Goal: Task Accomplishment & Management: Manage account settings

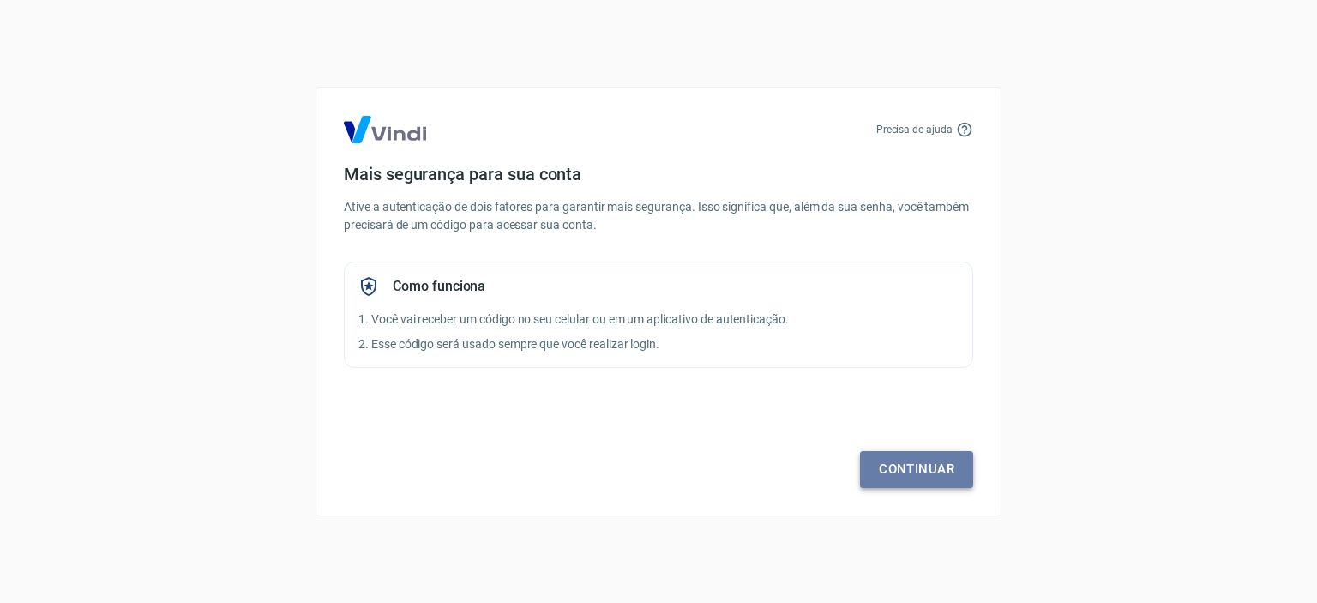
click at [916, 487] on link "Continuar" at bounding box center [916, 469] width 113 height 36
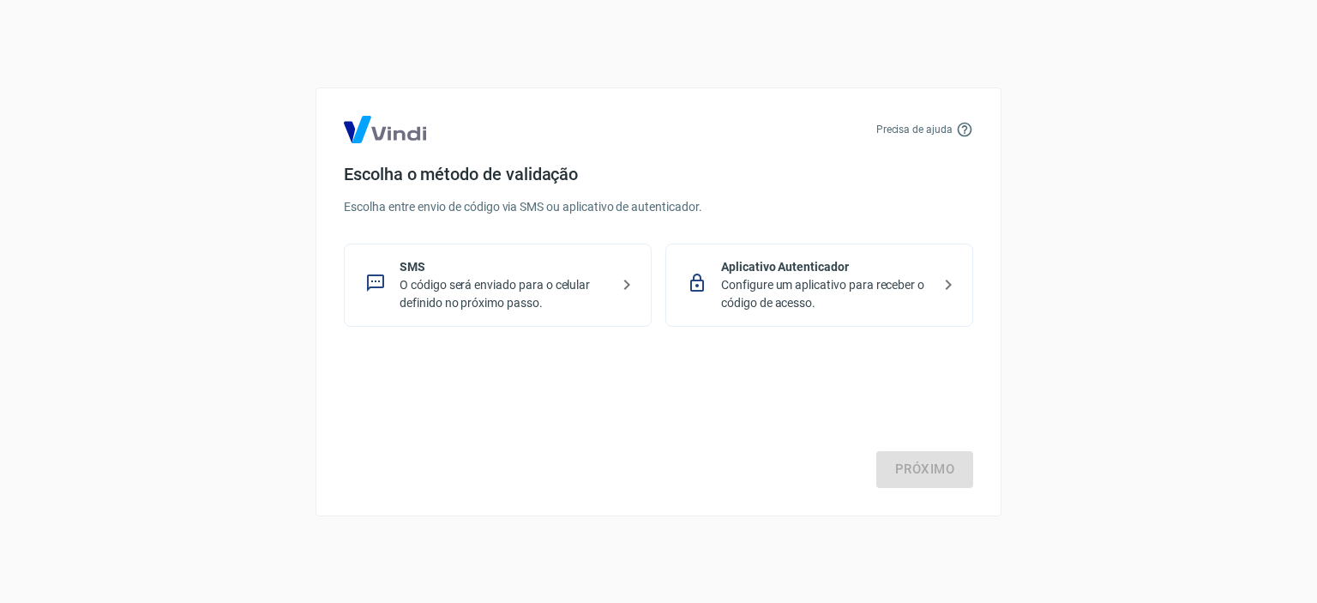
click at [580, 283] on p "O código será enviado para o celular definido no próximo passo." at bounding box center [505, 294] width 210 height 36
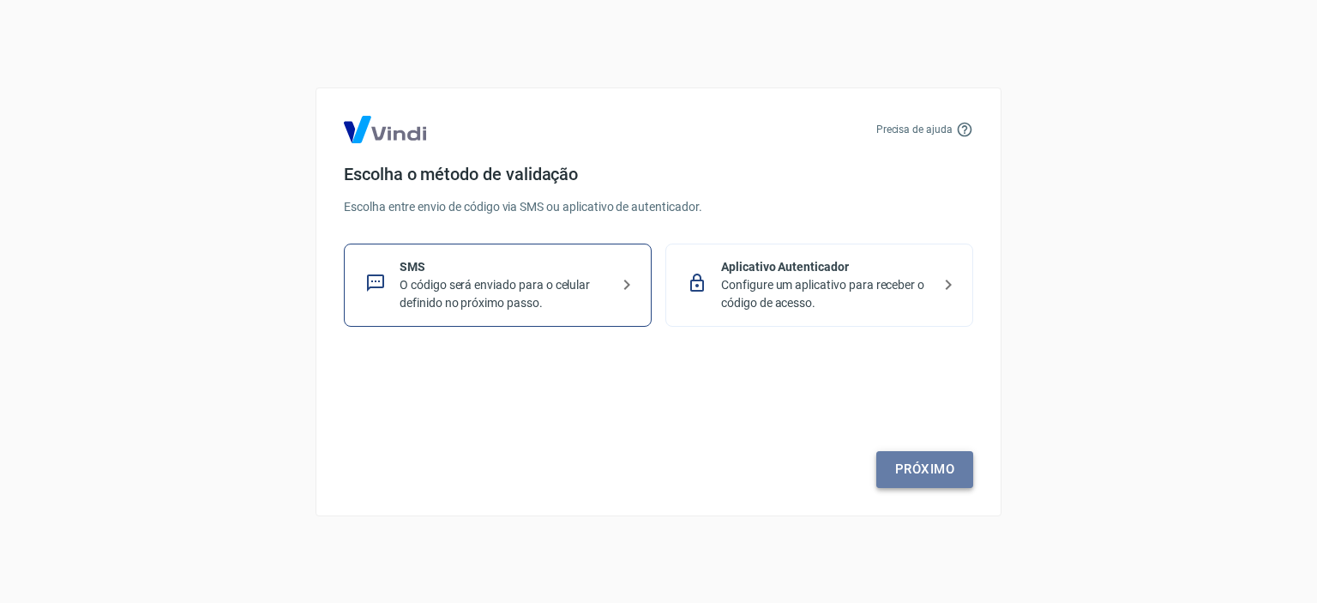
click at [911, 455] on link "Próximo" at bounding box center [924, 469] width 97 height 36
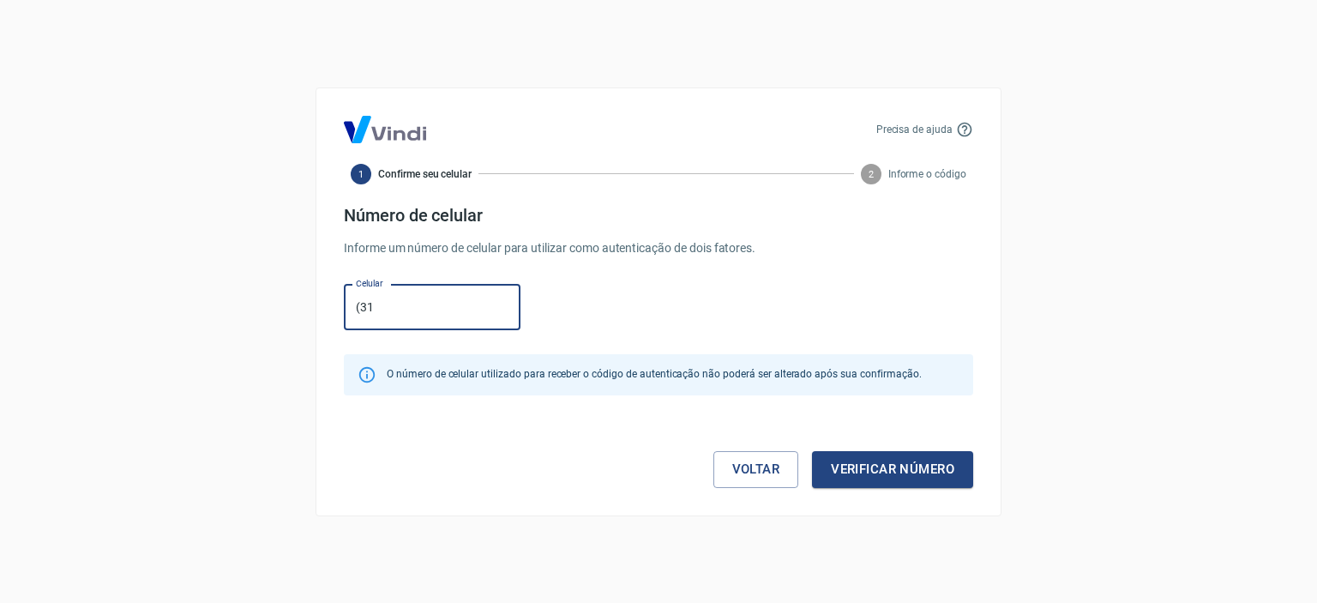
type input "[PHONE_NUMBER]"
click at [919, 485] on button "Verificar número" at bounding box center [892, 469] width 161 height 36
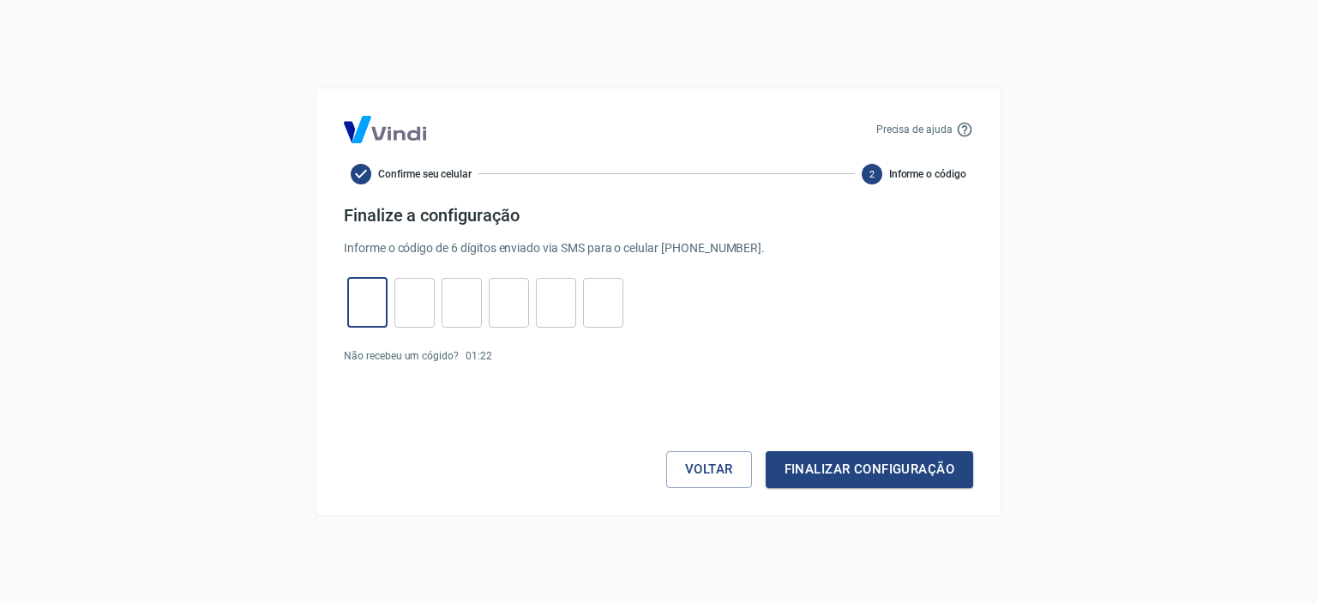
click at [370, 304] on input "tel" at bounding box center [367, 302] width 40 height 37
type input "8"
type input "6"
type input "7"
type input "1"
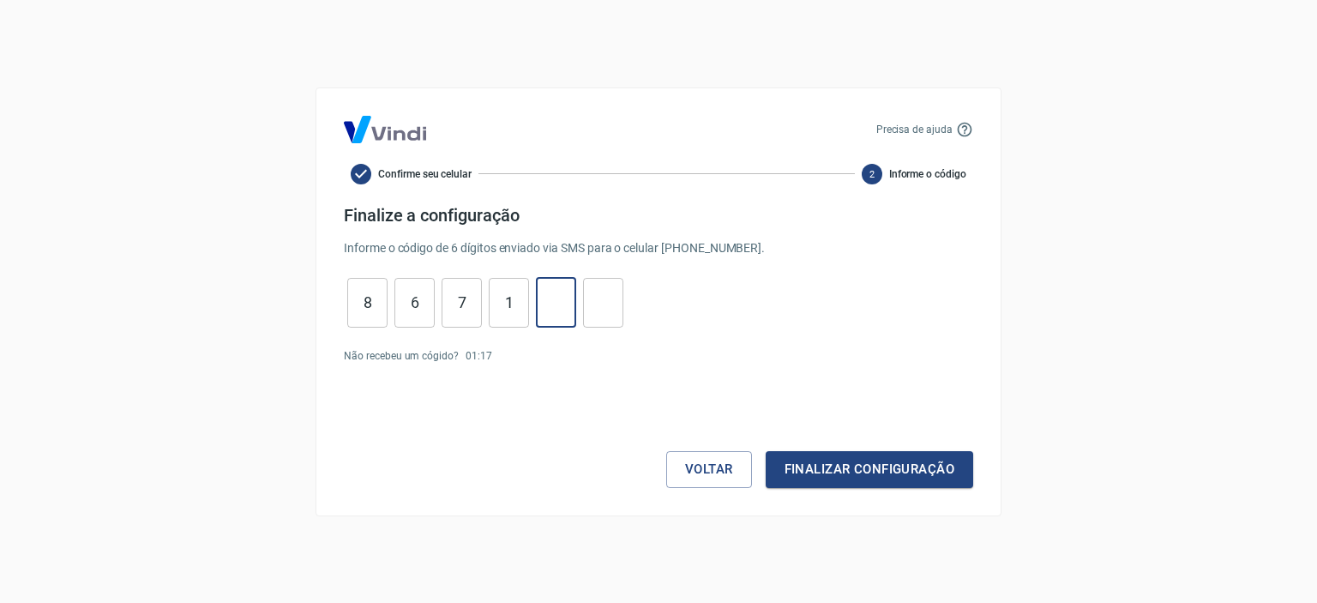
type input "6"
type input "1"
click at [888, 452] on button "Finalizar configuração" at bounding box center [870, 469] width 208 height 36
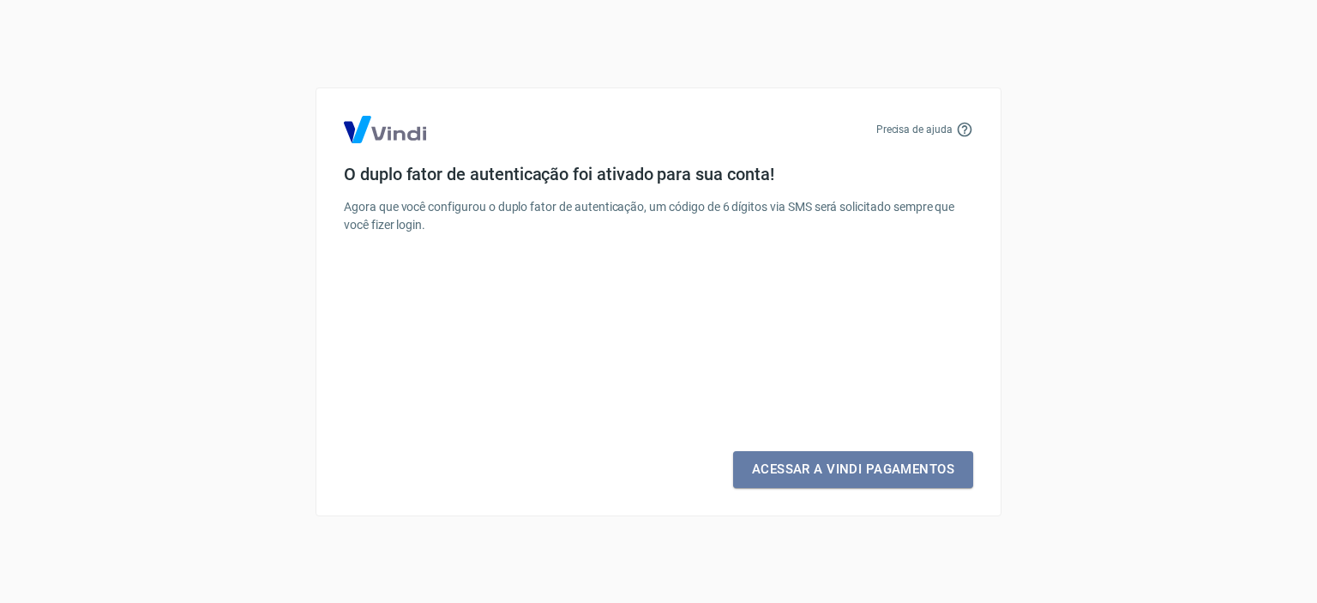
click at [888, 452] on link "Acessar a Vindi Pagamentos" at bounding box center [853, 469] width 240 height 36
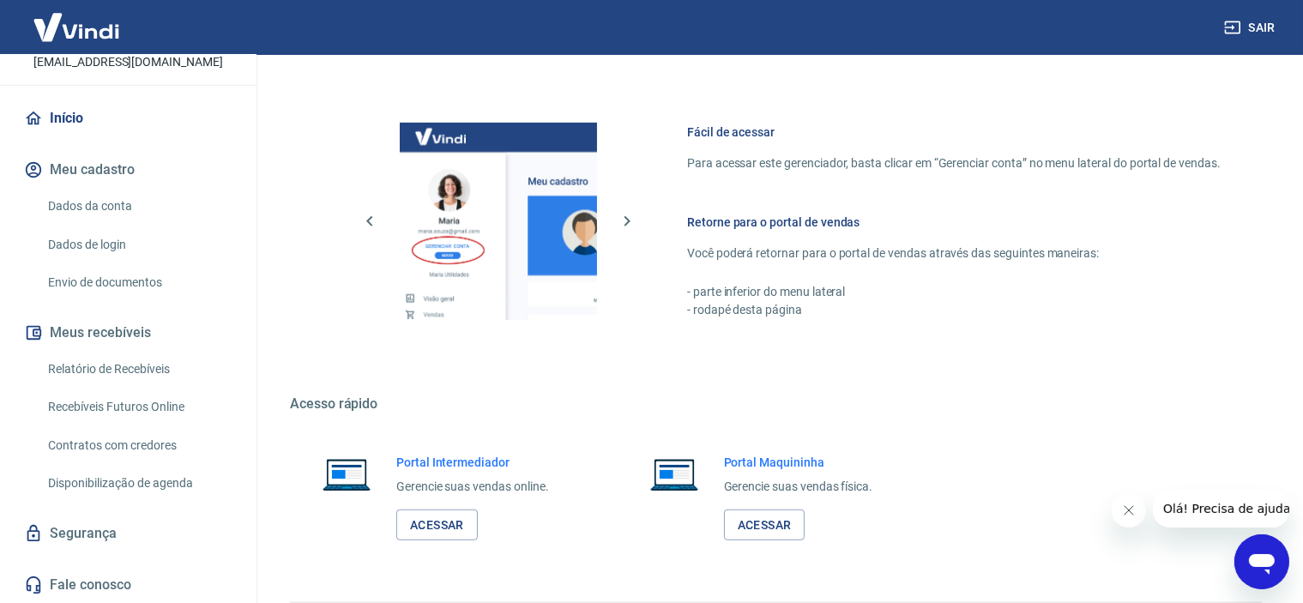
scroll to position [1083, 0]
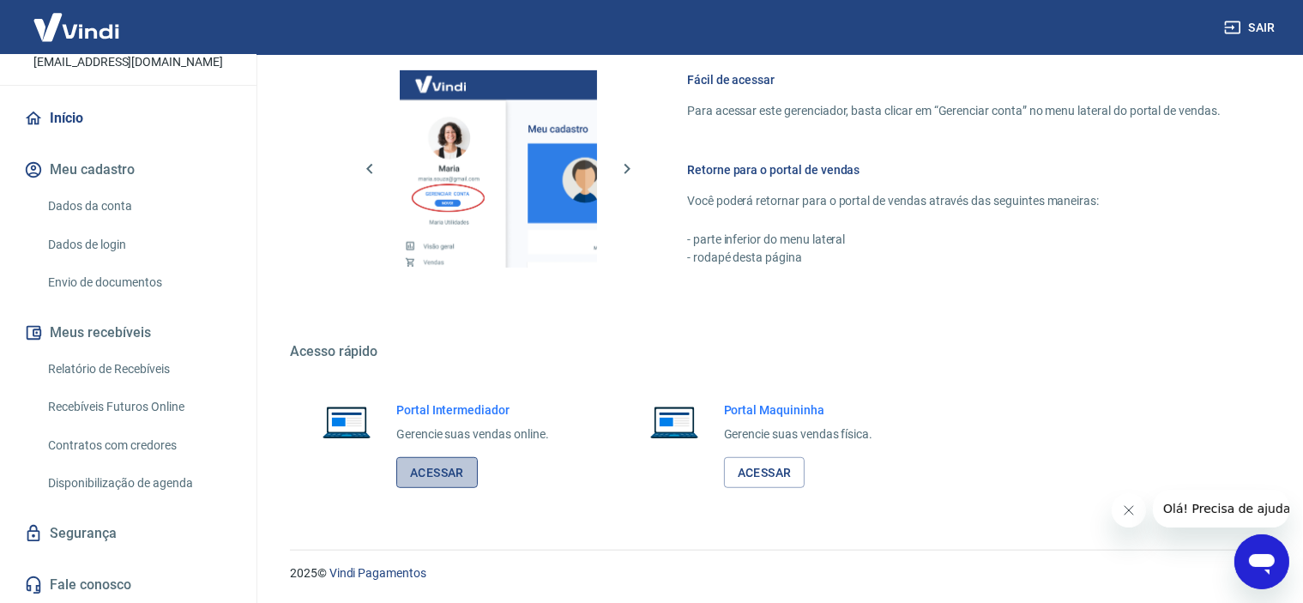
click at [454, 476] on link "Acessar" at bounding box center [436, 473] width 81 height 32
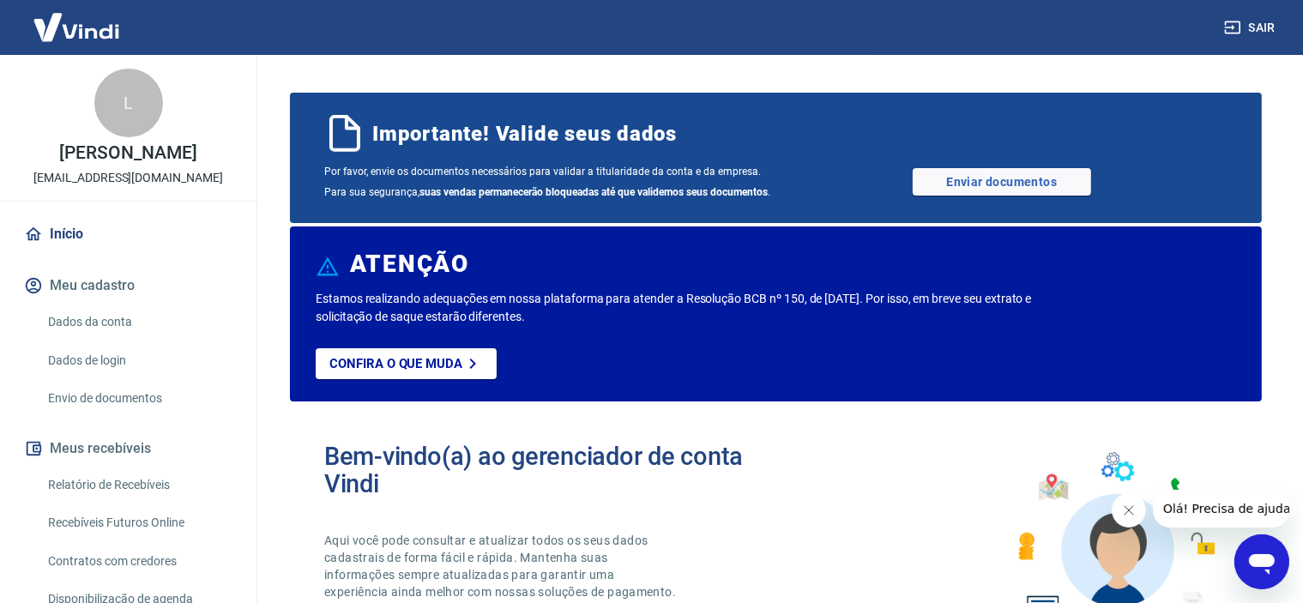
click at [1180, 568] on img at bounding box center [1114, 537] width 225 height 190
click at [1247, 571] on icon "Abrir janela de mensagens" at bounding box center [1260, 560] width 31 height 31
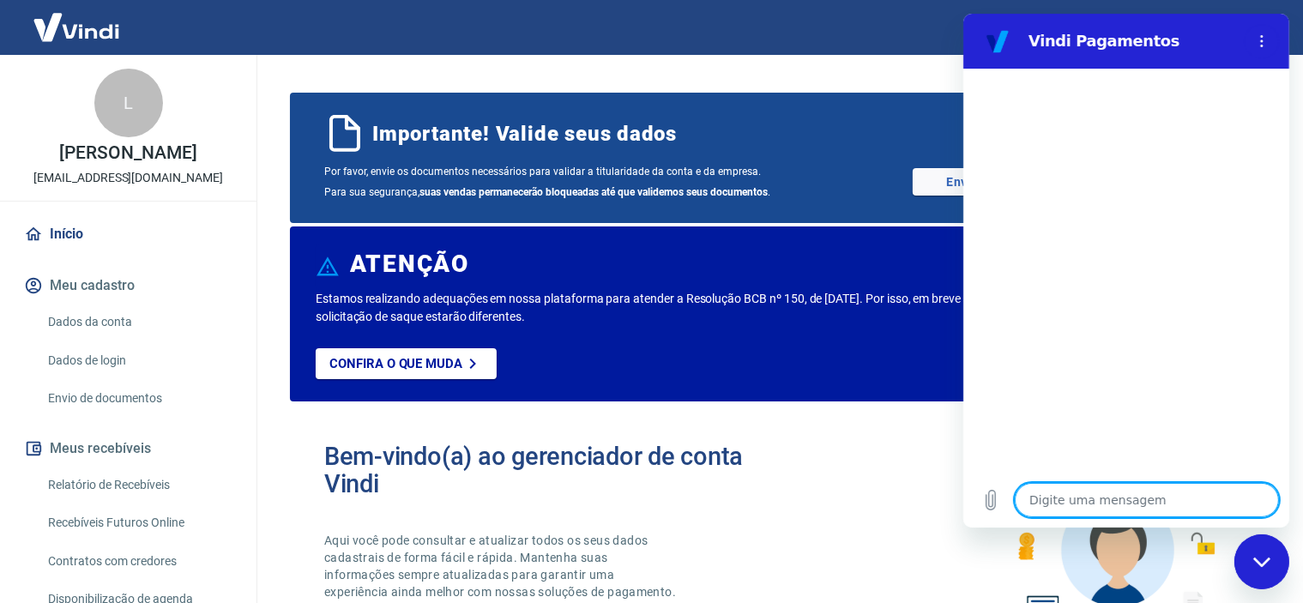
type textarea "c"
type textarea "x"
type textarea "cl"
type textarea "x"
type textarea "cli"
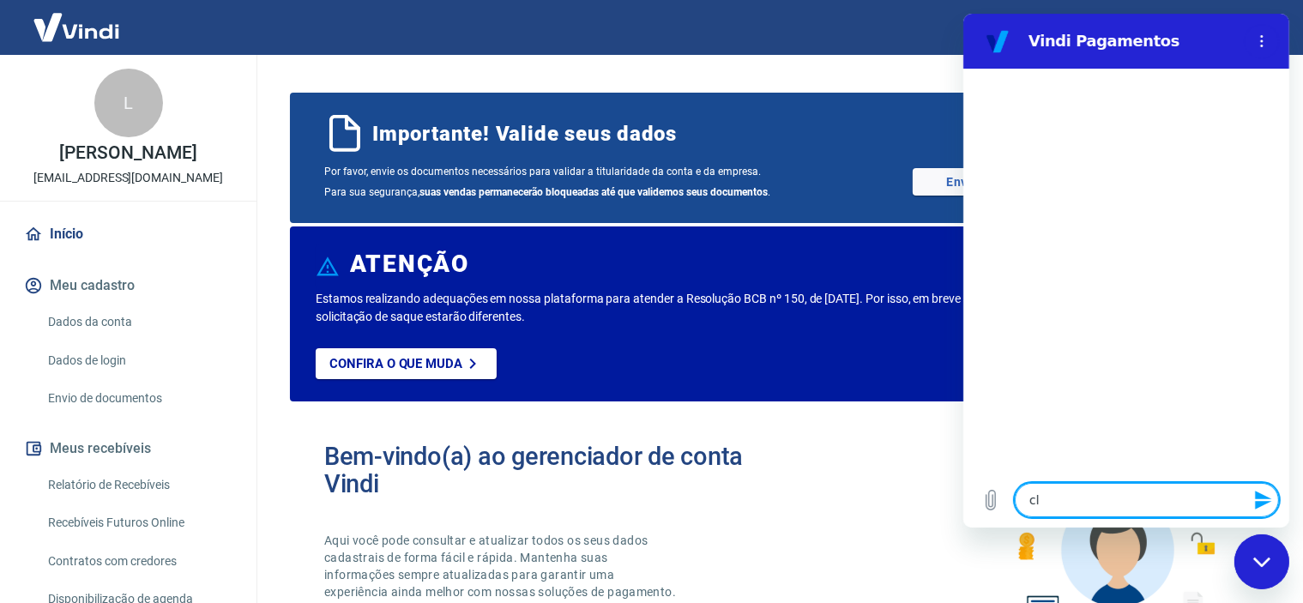
type textarea "x"
type textarea "clie"
type textarea "x"
type textarea "clien"
type textarea "x"
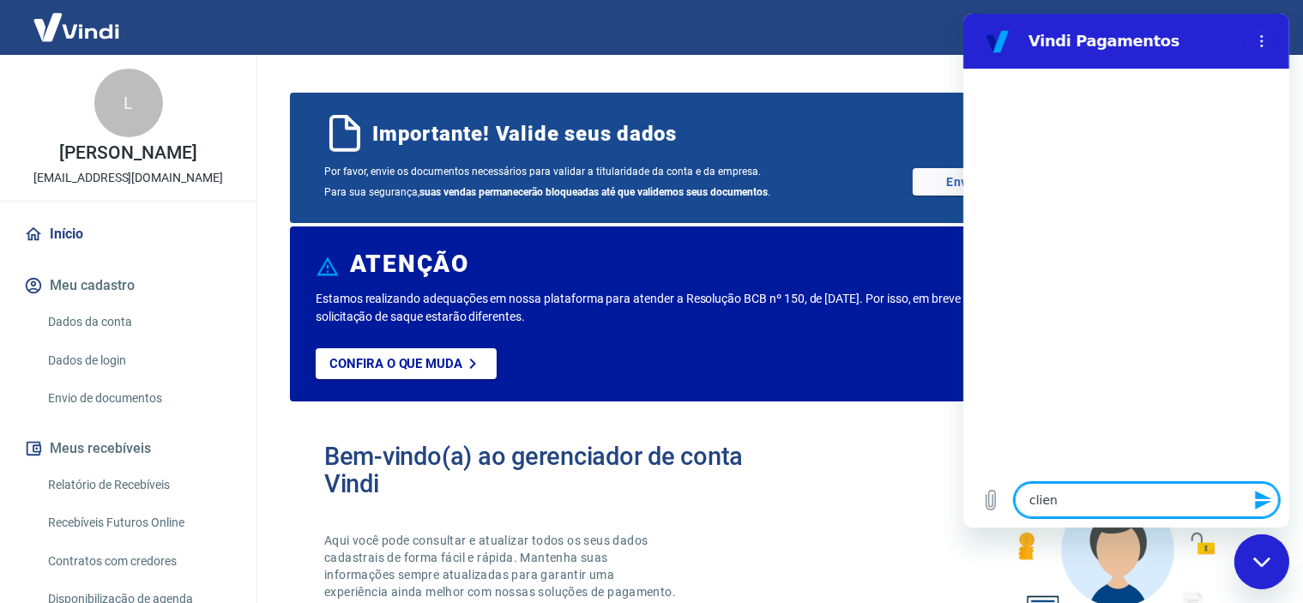
type textarea "client"
type textarea "x"
type textarea "cliente"
type textarea "x"
type textarea "cliente"
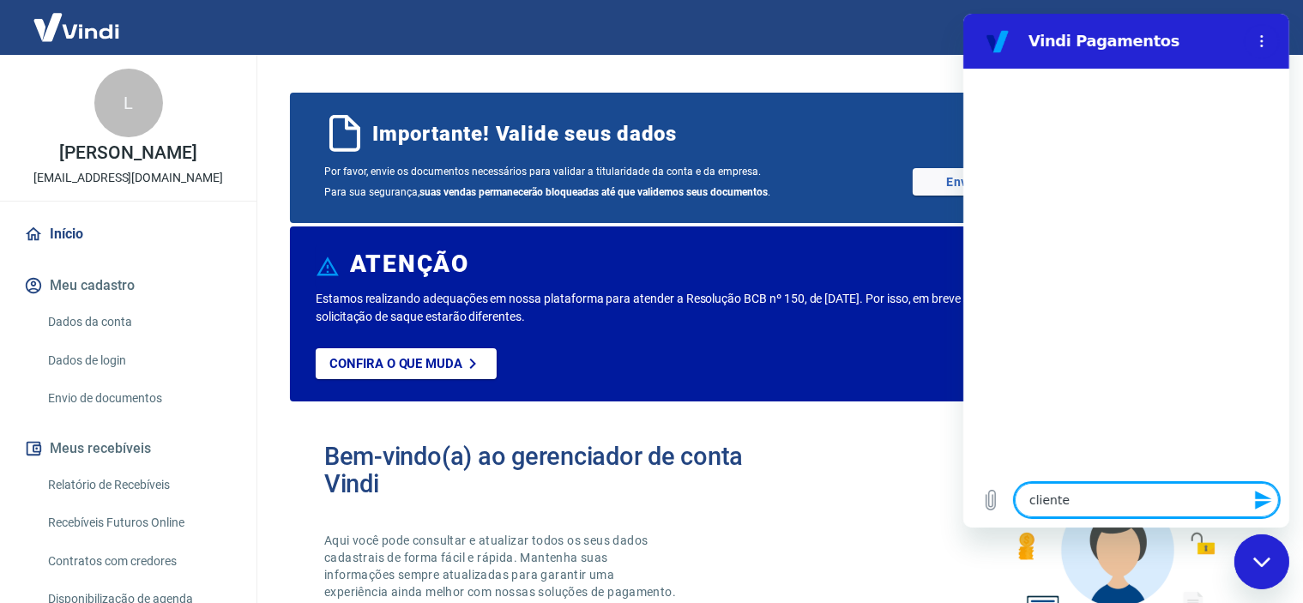
type textarea "x"
type textarea "cliente n"
type textarea "x"
type textarea "cliente na"
type textarea "x"
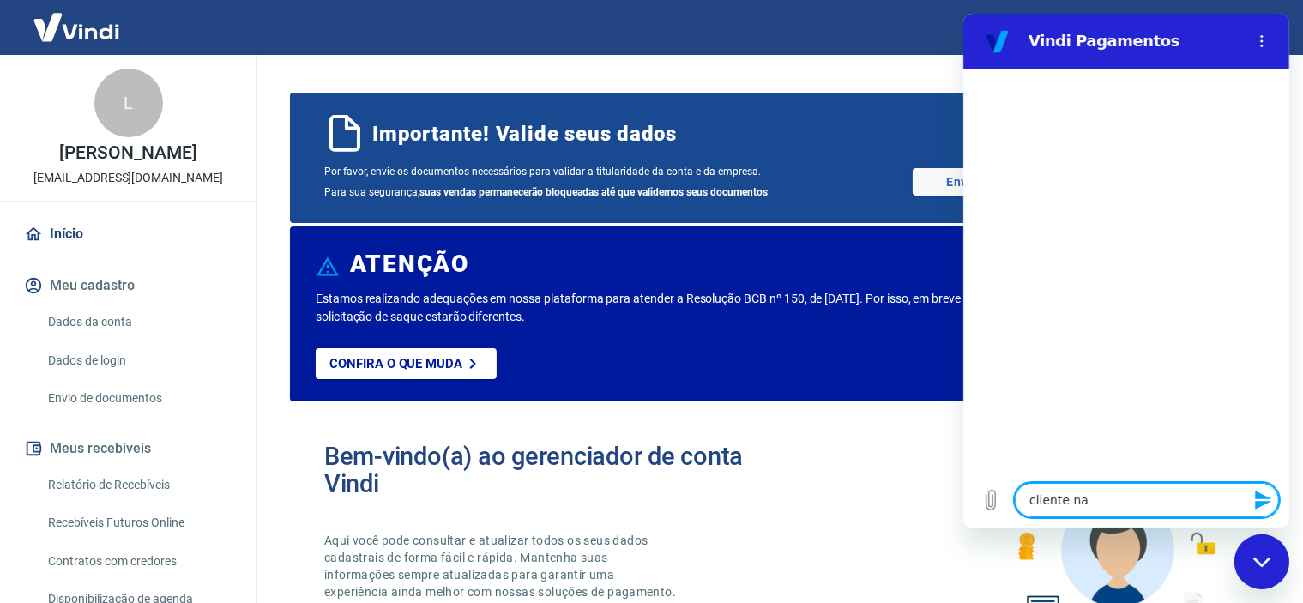
type textarea "cliente nao"
type textarea "x"
type textarea "cliente nao"
type textarea "x"
type textarea "cliente nao e"
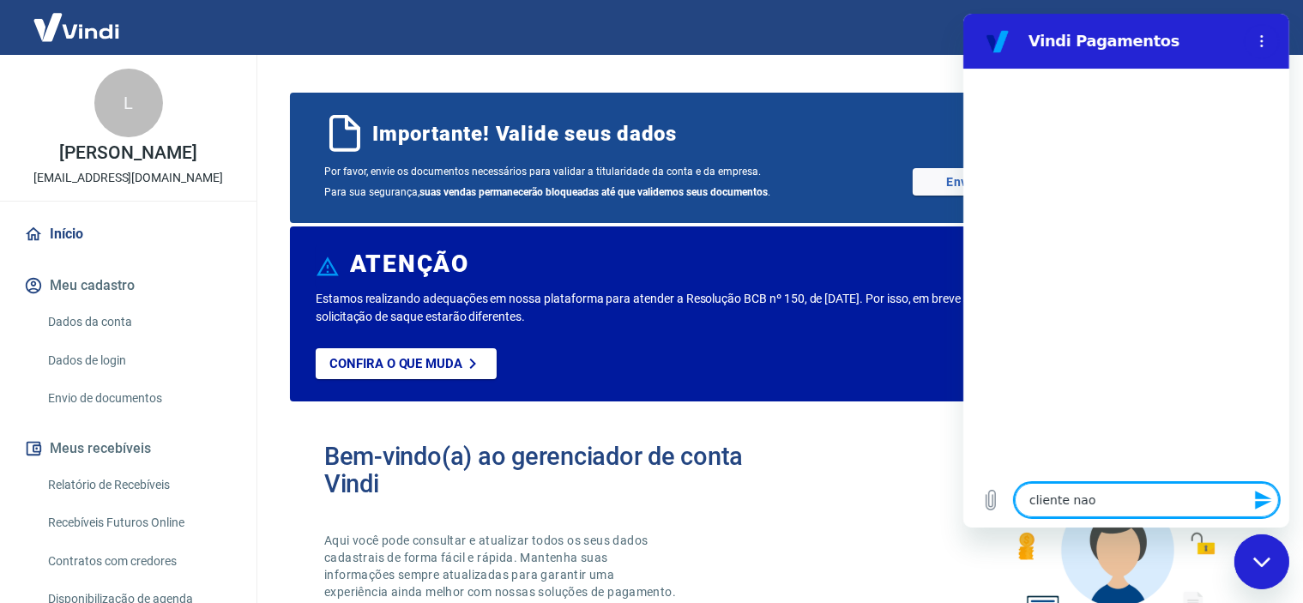
type textarea "x"
type textarea "cliente nao es"
type textarea "x"
type textarea "cliente nao est"
type textarea "x"
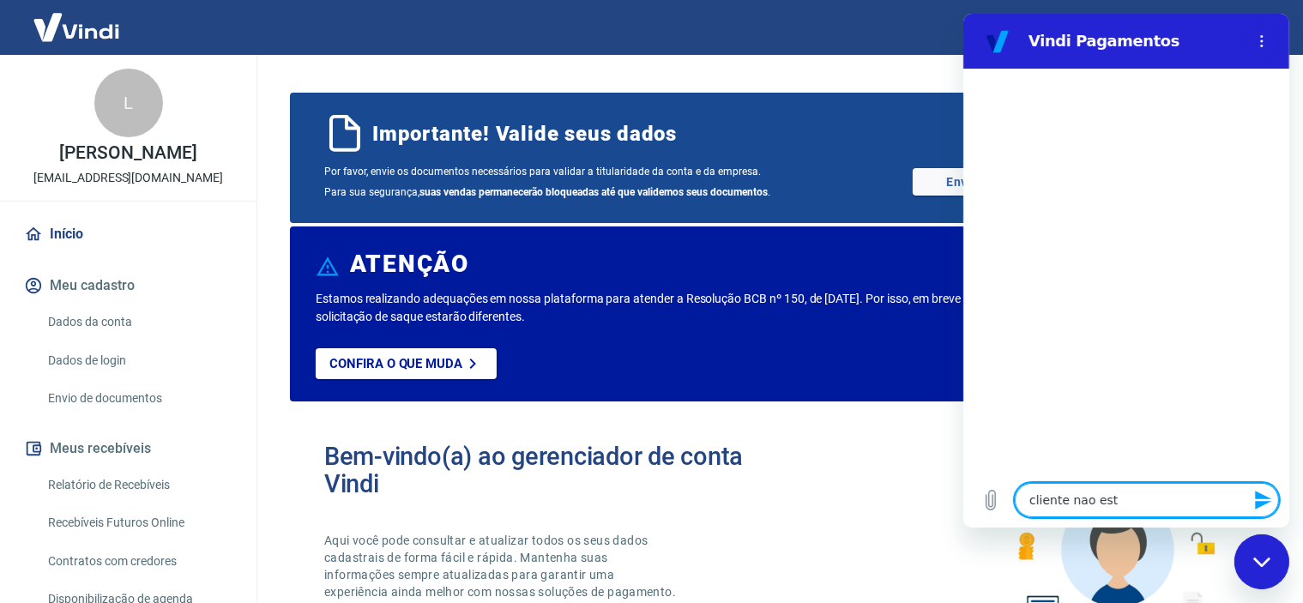
type textarea "cliente nao esta"
type textarea "x"
type textarea "cliente nao esta"
type textarea "x"
type textarea "cliente nao esta c"
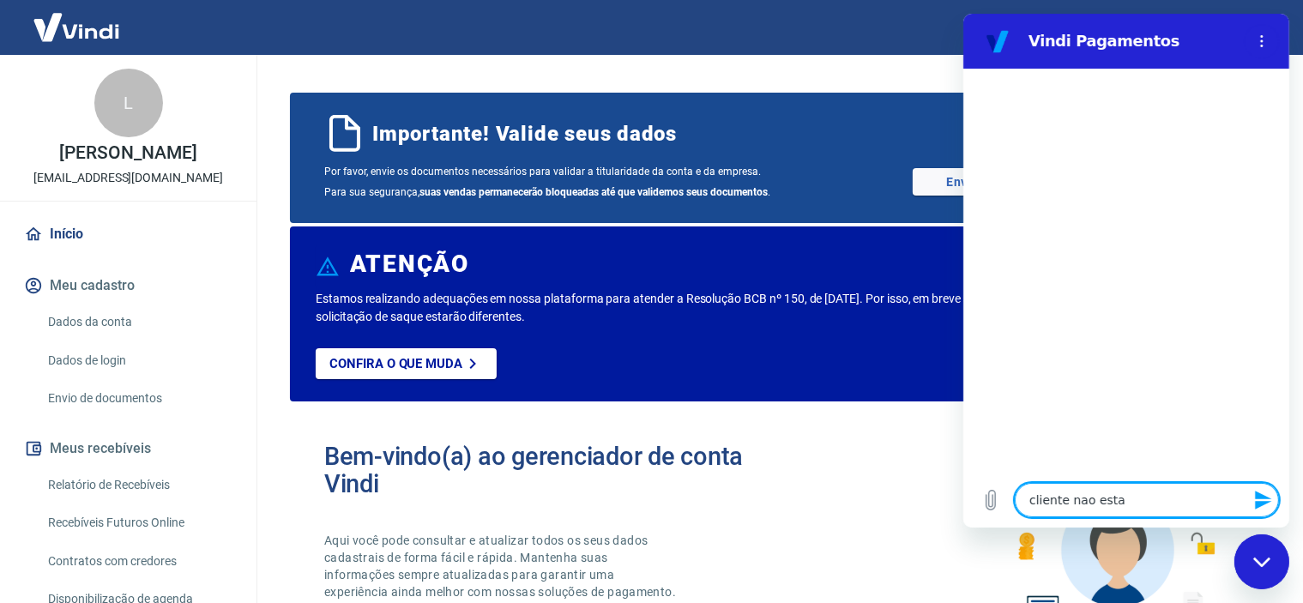
type textarea "x"
type textarea "cliente nao esta co"
type textarea "x"
type textarea "cliente nao esta con"
type textarea "x"
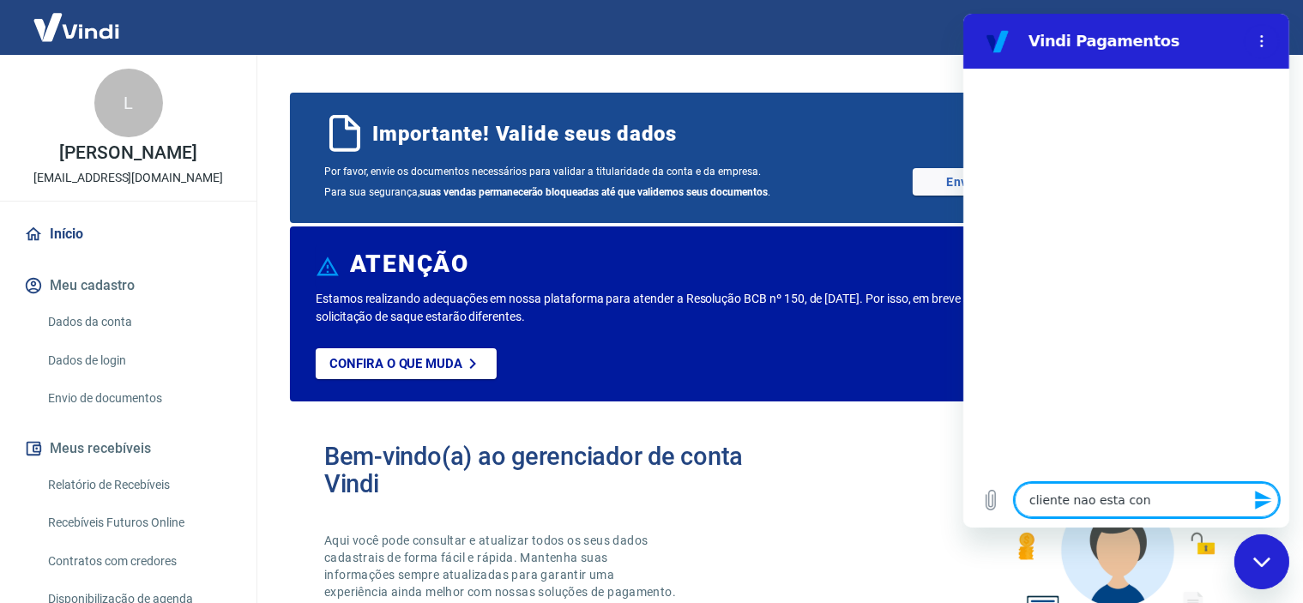
type textarea "cliente nao esta cons"
type textarea "x"
type textarea "cliente nao esta conse"
type textarea "x"
type textarea "cliente nao esta conseg"
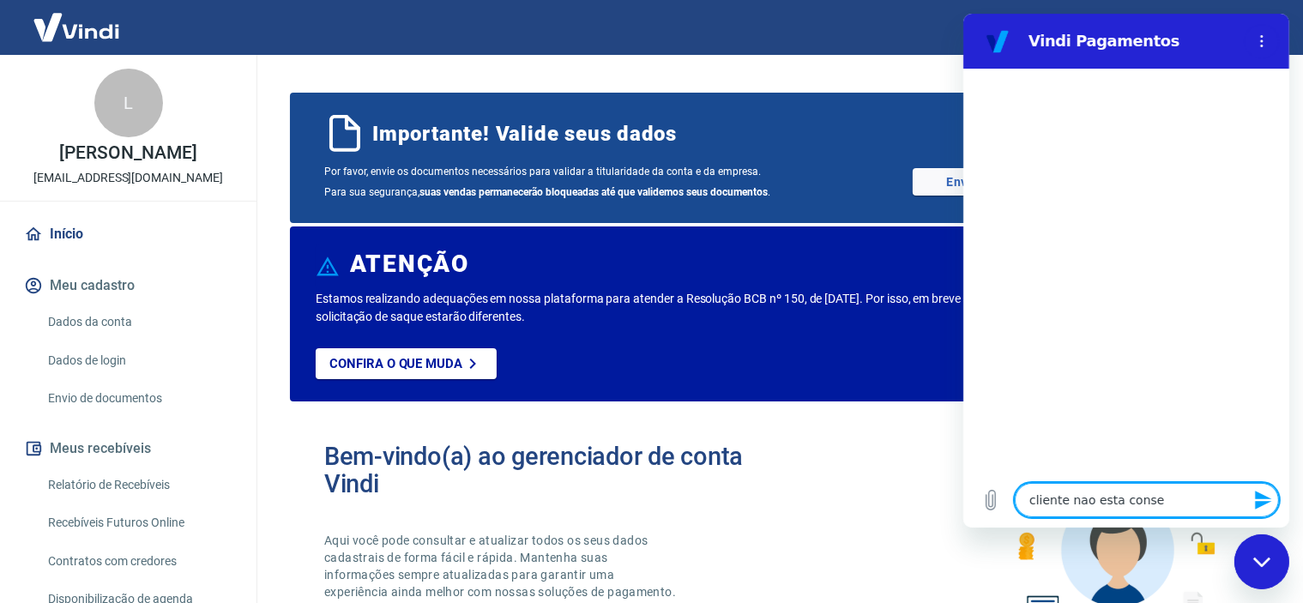
type textarea "x"
type textarea "cliente nao esta consegu"
type textarea "x"
type textarea "cliente nao esta consegui"
type textarea "x"
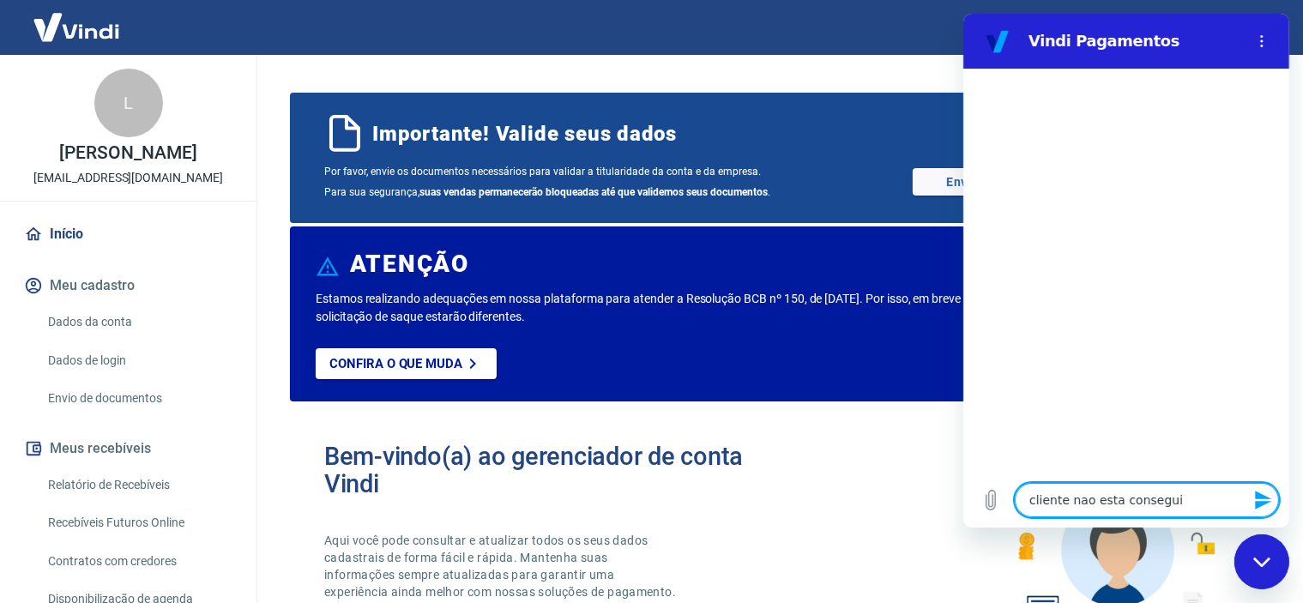
type textarea "cliente nao esta conseguin"
type textarea "x"
type textarea "cliente nao esta conseguind"
type textarea "x"
type textarea "cliente nao esta conseguindo"
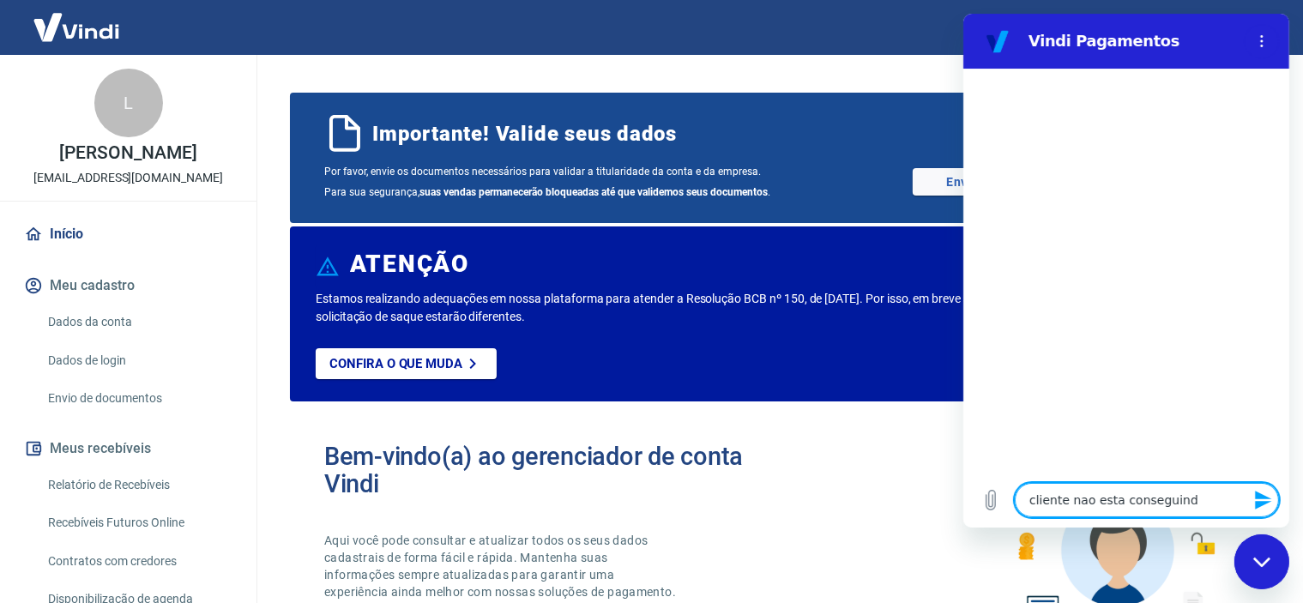
type textarea "x"
type textarea "cliente nao esta conseguindo"
type textarea "x"
type textarea "cliente nao esta conseguindo c"
type textarea "x"
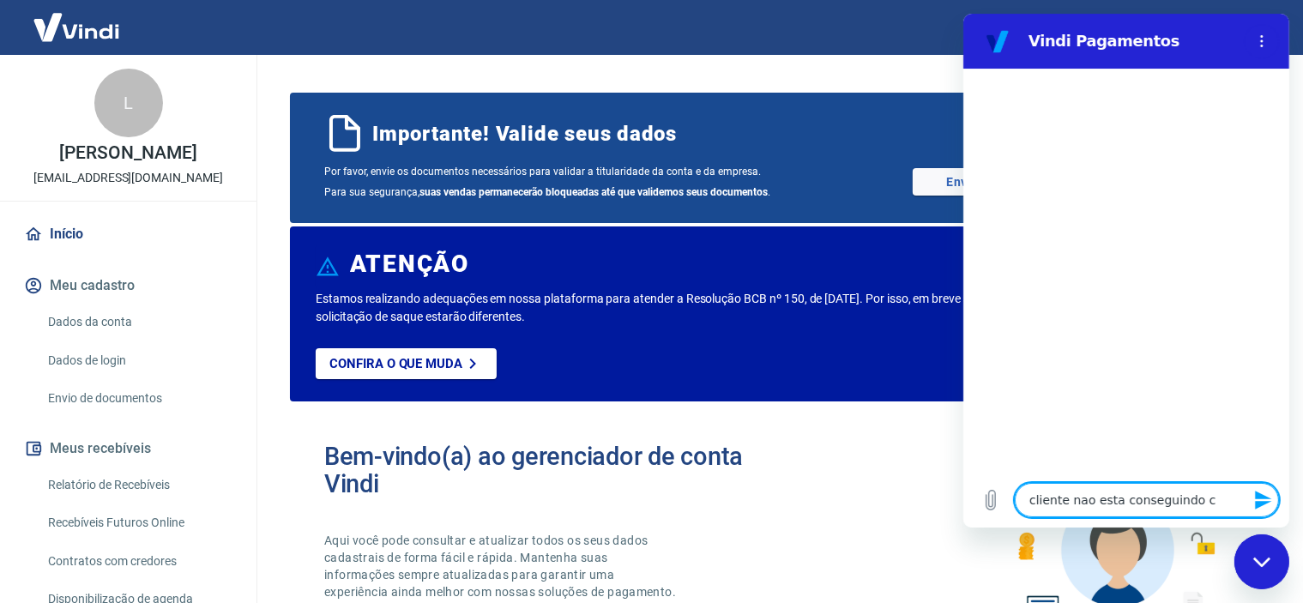
type textarea "cliente nao esta conseguindo co"
type textarea "x"
type textarea "cliente nao esta conseguindo con"
type textarea "x"
type textarea "cliente nao esta conseguindo conc"
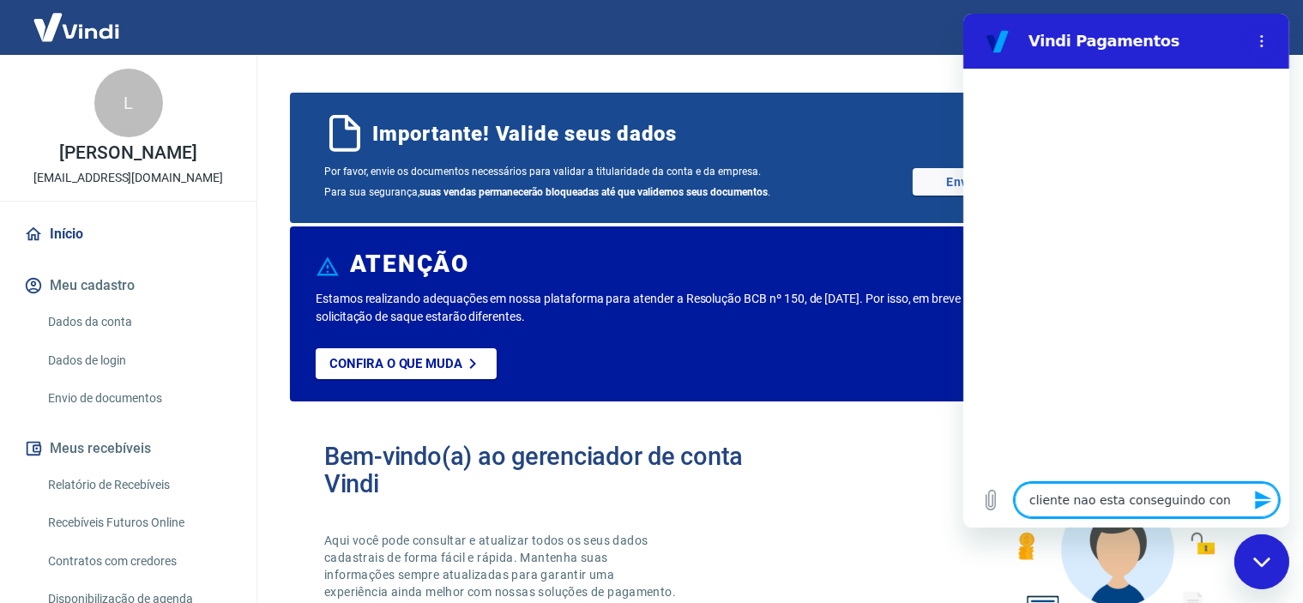
type textarea "x"
type textarea "cliente nao esta conseguindo concl"
type textarea "x"
type textarea "cliente nao esta conseguindo conclu"
type textarea "x"
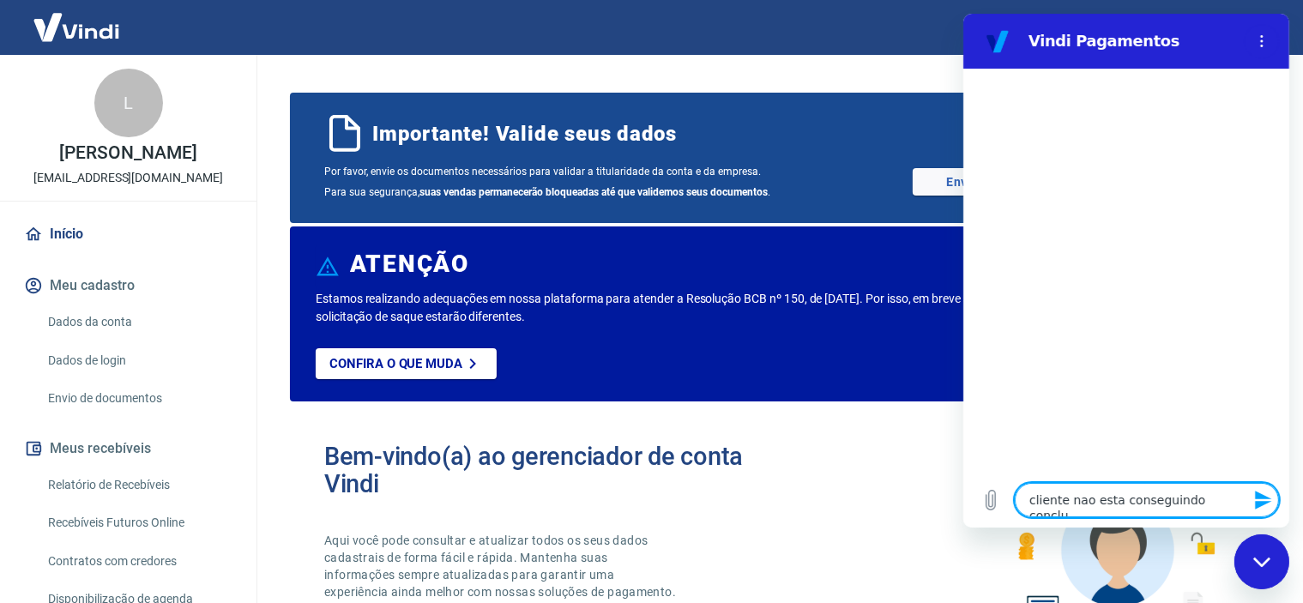
type textarea "cliente nao esta conseguindo conclui"
type textarea "x"
type textarea "cliente nao esta conseguindo concluir"
type textarea "x"
type textarea "cliente nao esta conseguindo concluir"
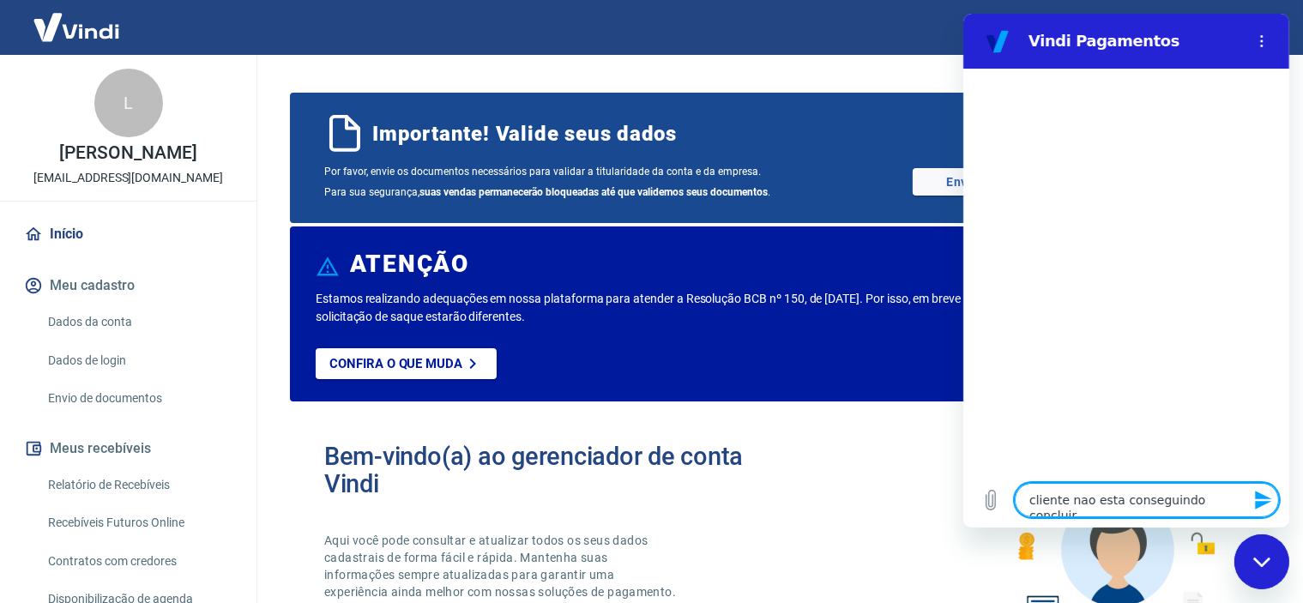
type textarea "x"
type textarea "cliente nao esta conseguindo concluir c"
type textarea "x"
type textarea "cliente nao esta conseguindo concluir co"
type textarea "x"
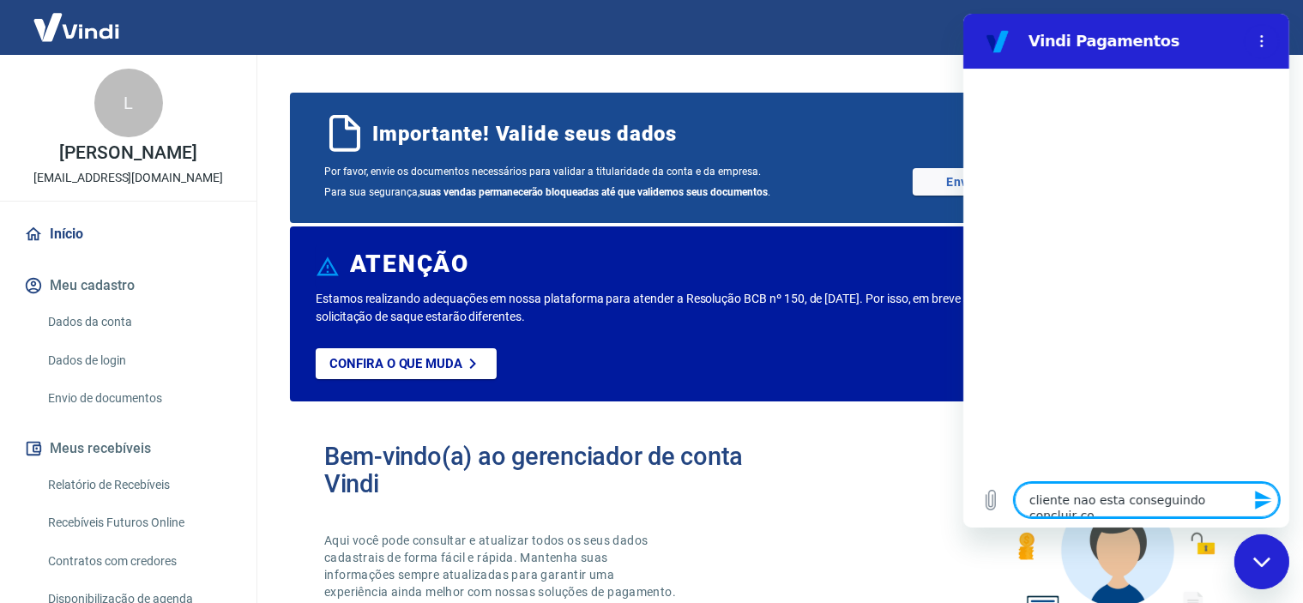
type textarea "cliente nao esta conseguindo concluir com"
type textarea "x"
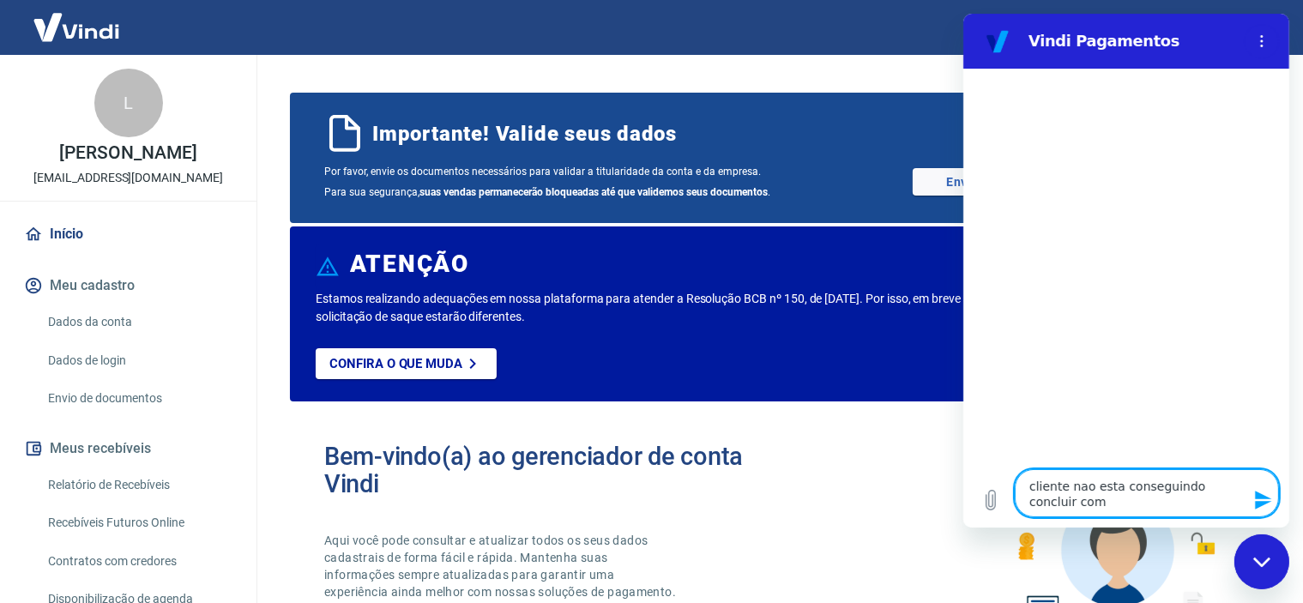
type textarea "cliente nao esta conseguindo concluir com´r"
type textarea "x"
type textarea "cliente nao esta conseguindo concluir com´"
type textarea "x"
type textarea "cliente nao esta conseguindo concluir com"
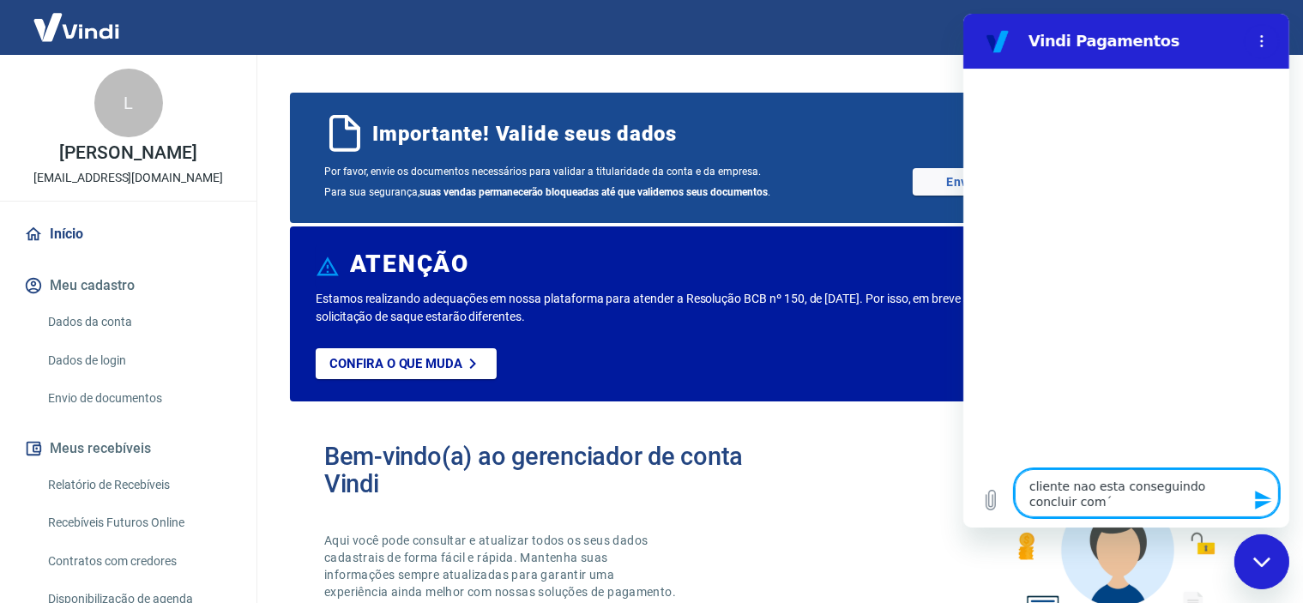
type textarea "x"
type textarea "cliente nao esta conseguindo concluir comp"
type textarea "x"
type textarea "cliente nao esta conseguindo concluir compt"
type textarea "x"
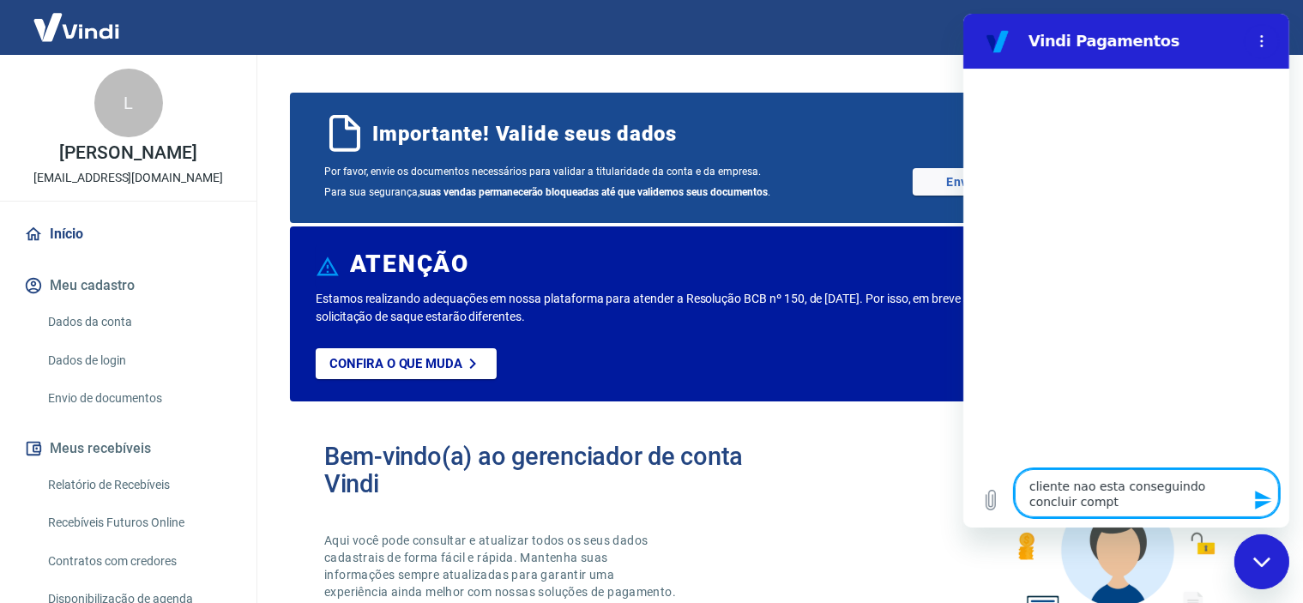
type textarea "cliente nao esta conseguindo concluir compta"
type textarea "x"
type textarea "cliente nao esta conseguindo concluir compta"
type textarea "x"
type textarea "cliente nao esta conseguindo concluir compta"
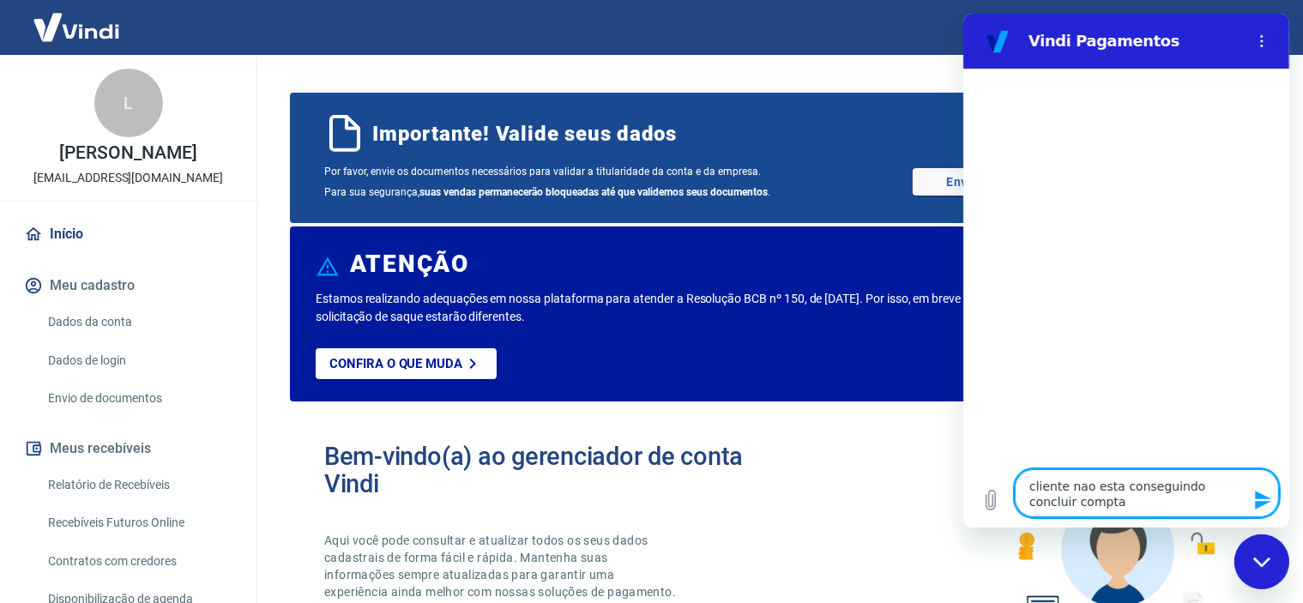
type textarea "x"
type textarea "cliente nao esta conseguindo concluir compt"
type textarea "x"
type textarea "cliente nao esta conseguindo concluir comp"
type textarea "x"
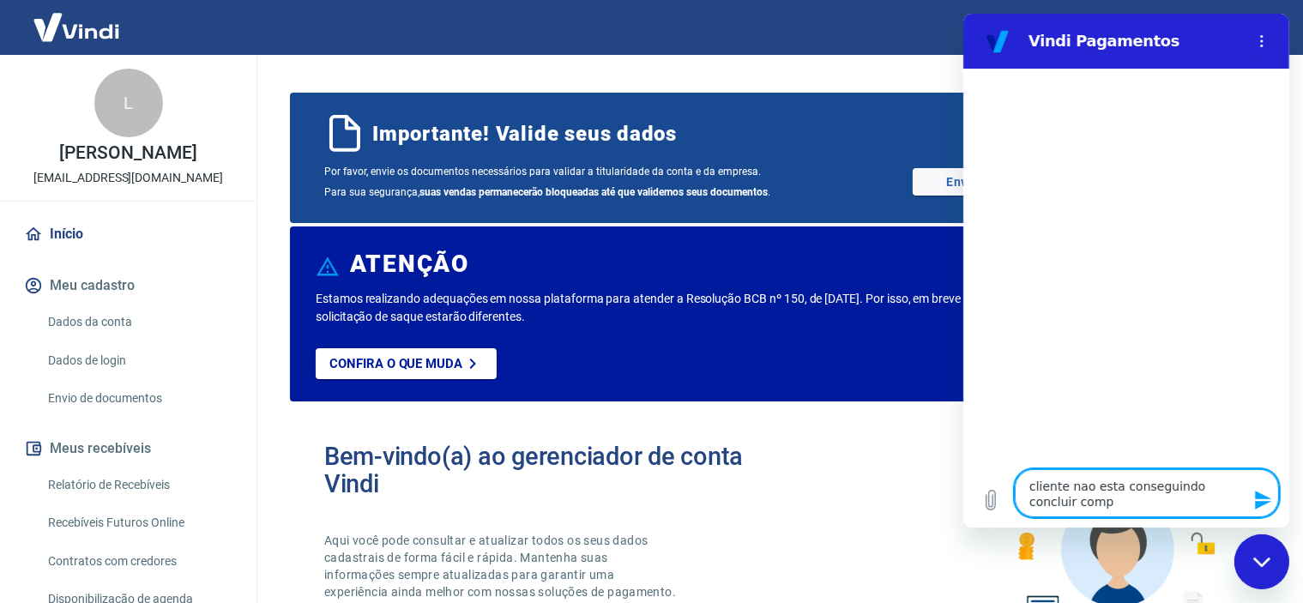
type textarea "cliente nao esta conseguindo concluir compr"
type textarea "x"
type textarea "cliente nao esta conseguindo concluir compra"
type textarea "x"
type textarea "cliente nao esta conseguindo concluir compra"
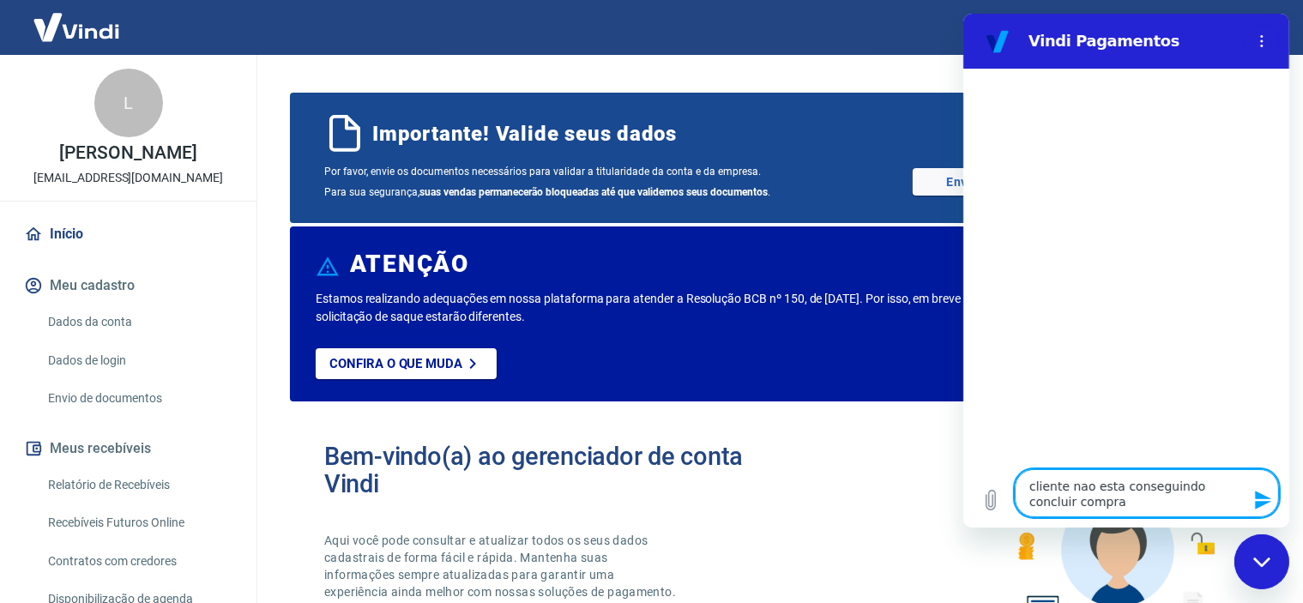
type textarea "x"
type textarea "cliente nao esta conseguindo concluir compra u"
type textarea "x"
type textarea "cliente nao esta conseguindo concluir compra ut"
type textarea "x"
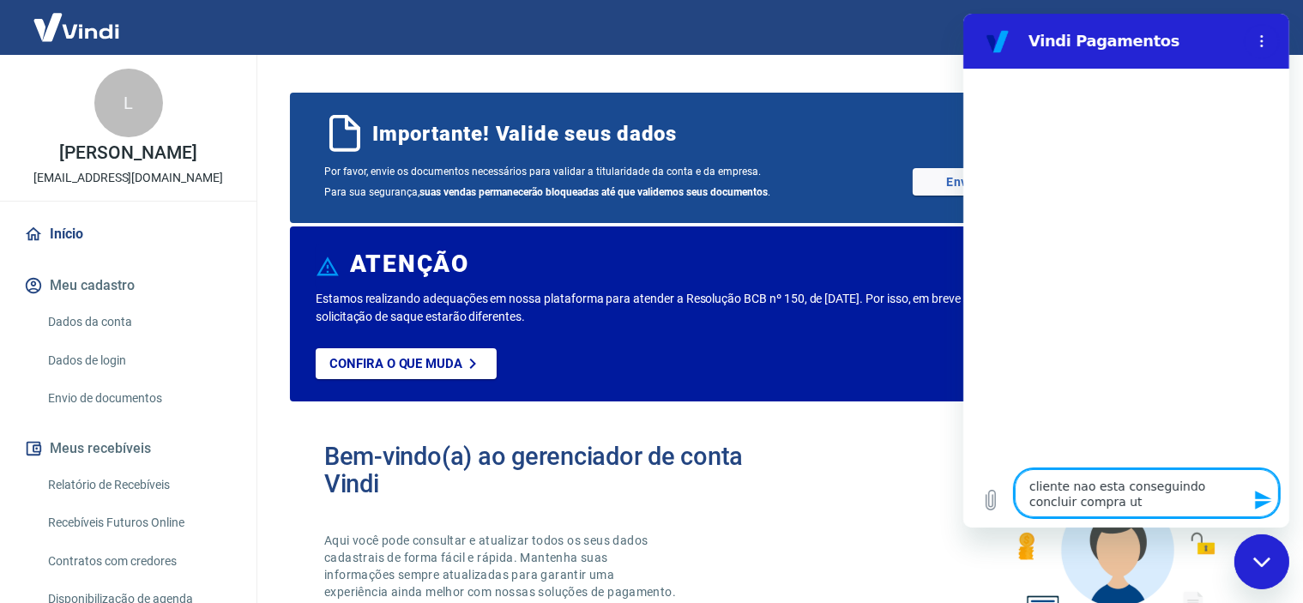
type textarea "cliente nao esta conseguindo concluir compra uti"
type textarea "x"
type textarea "cliente nao esta conseguindo concluir compra util"
type textarea "x"
type textarea "cliente nao esta conseguindo concluir compra utili"
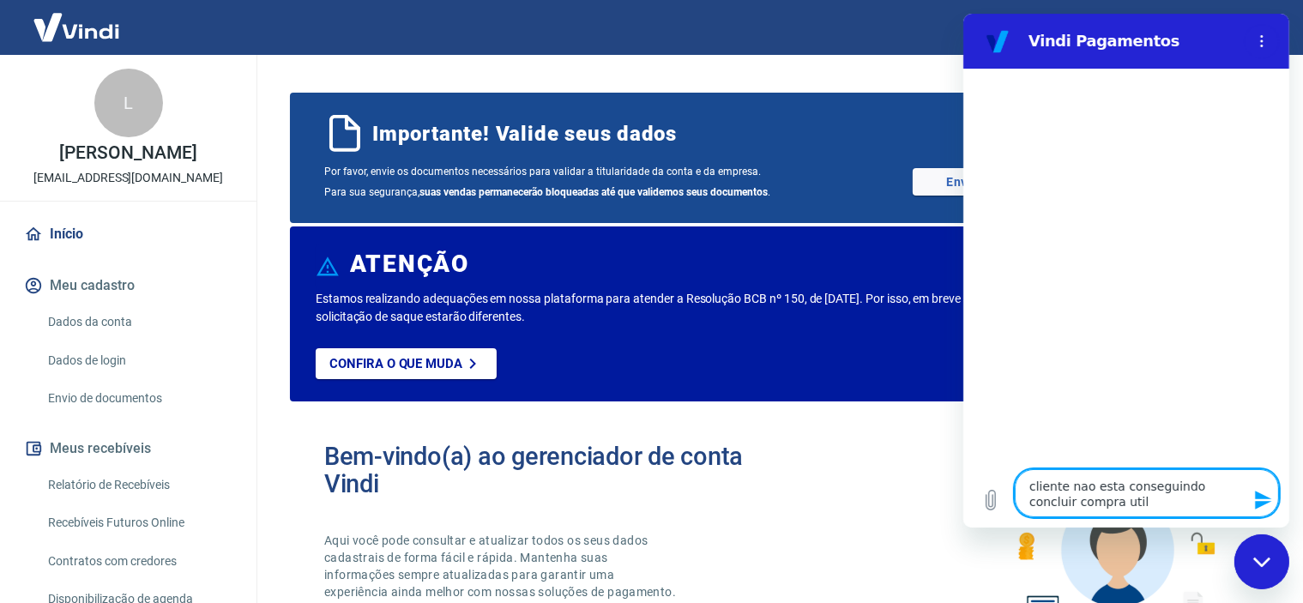
type textarea "x"
type textarea "cliente nao esta conseguindo concluir compra utiliz"
type textarea "x"
type textarea "cliente nao esta conseguindo concluir compra utiliza"
type textarea "x"
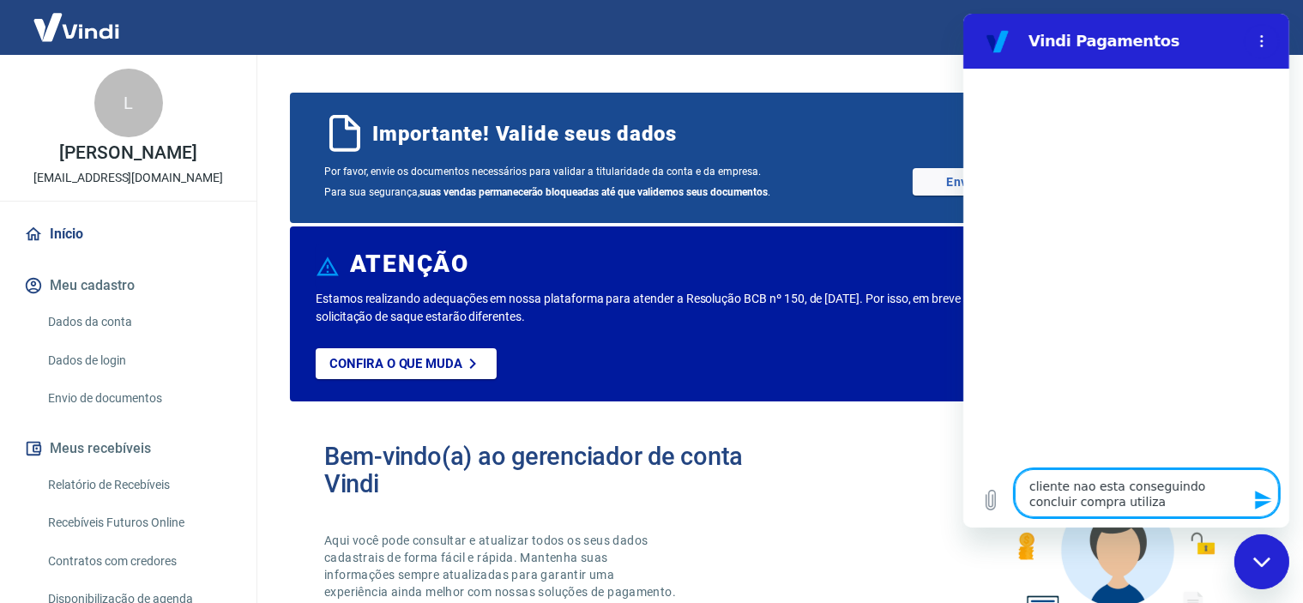
type textarea "cliente nao esta conseguindo concluir compra utilizan"
type textarea "x"
type textarea "cliente nao esta conseguindo concluir compra utilizand"
type textarea "x"
type textarea "cliente nao esta conseguindo concluir compra utilizandp"
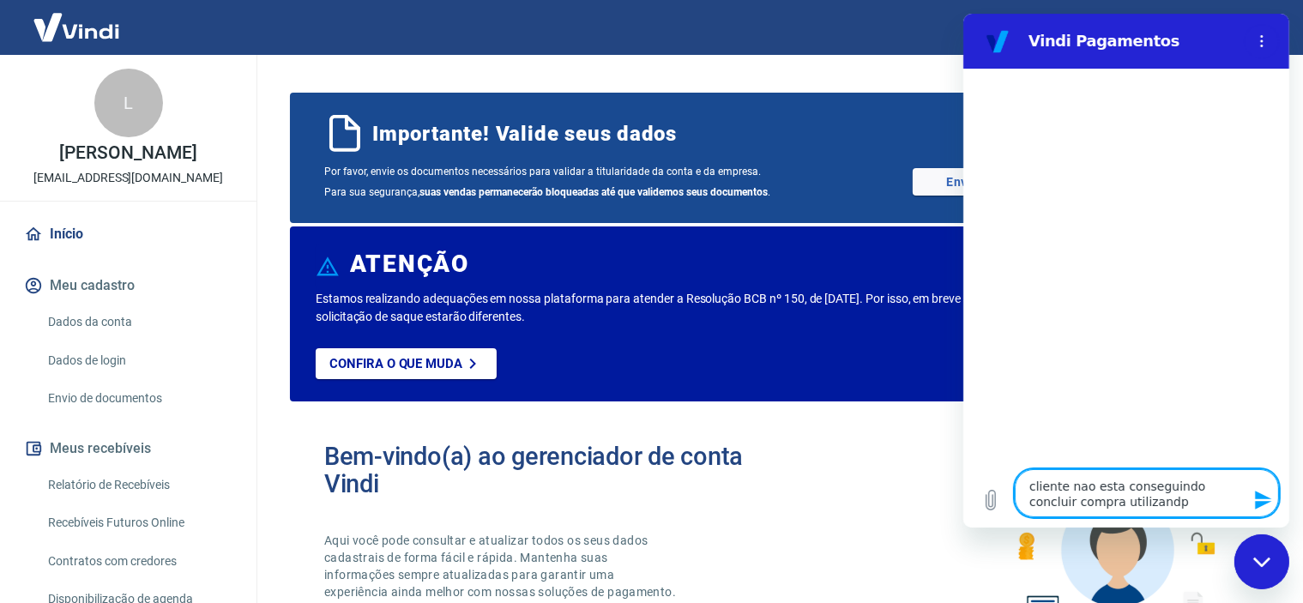
type textarea "x"
type textarea "cliente nao esta conseguindo concluir compra utilizandp"
type textarea "x"
type textarea "cliente nao esta conseguindo concluir compra utilizandp o"
type textarea "x"
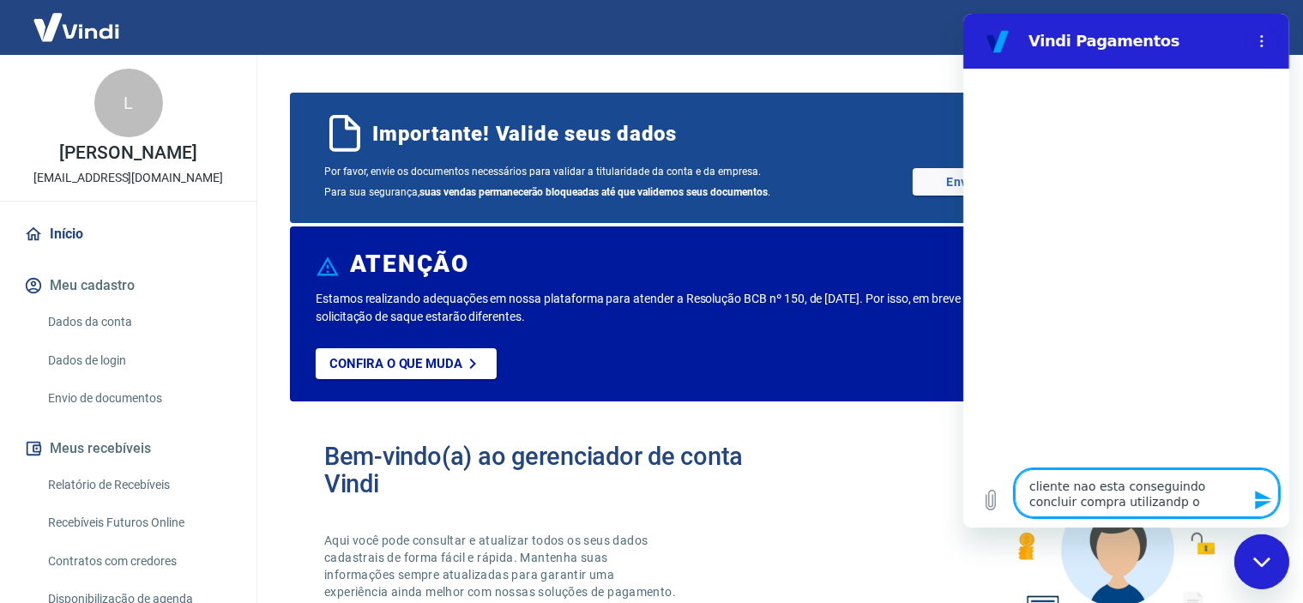
type textarea "cliente nao esta conseguindo concluir compra utilizandp"
type textarea "x"
type textarea "cliente nao esta conseguindo concluir compra utilizandp"
type textarea "x"
type textarea "cliente nao esta conseguindo concluir compra utilizand"
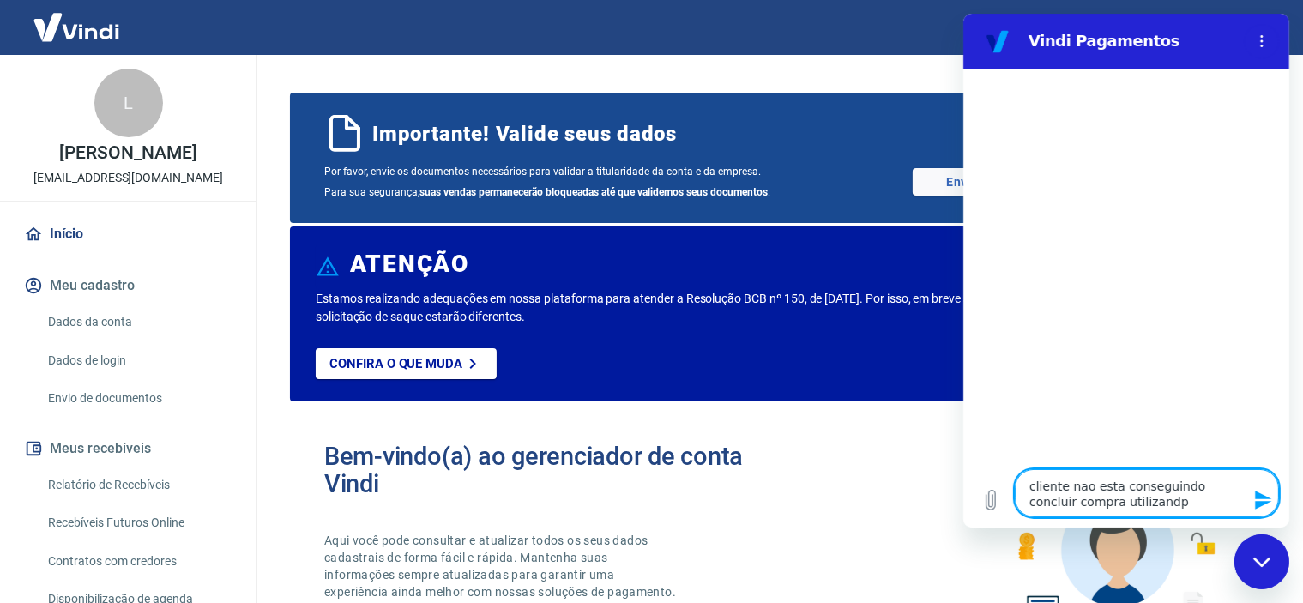
type textarea "x"
type textarea "cliente nao esta conseguindo concluir compra utilizando"
type textarea "x"
type textarea "cliente nao esta conseguindo concluir compra utilizando"
type textarea "x"
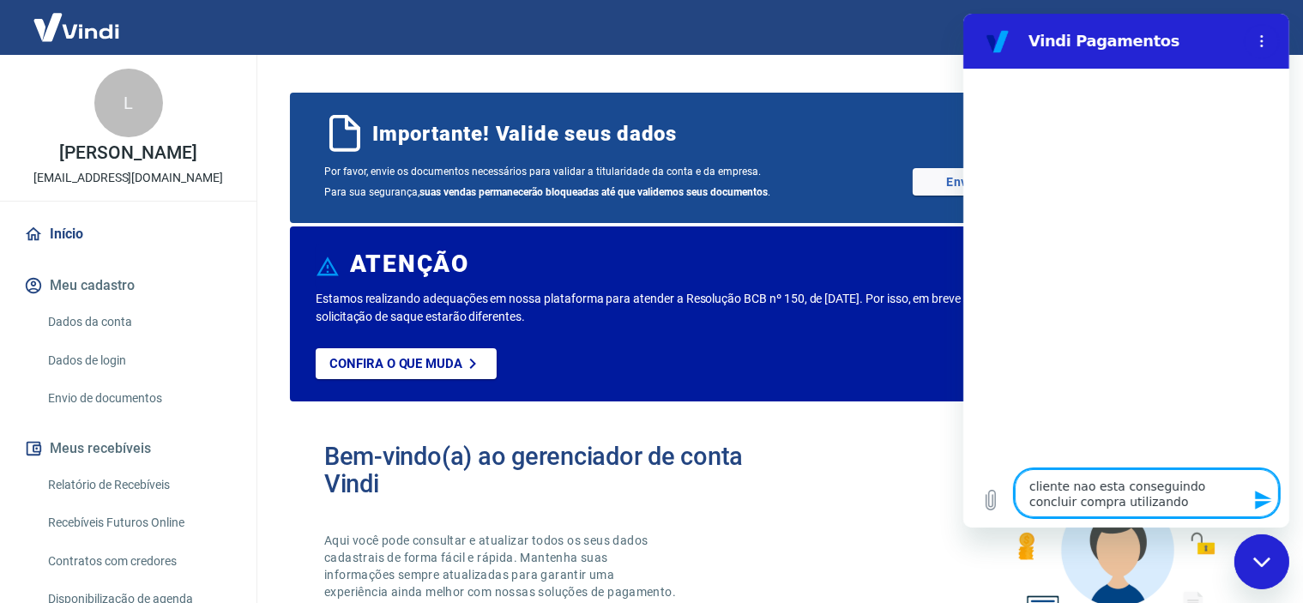
type textarea "cliente nao esta conseguindo concluir compra utilizando c"
type textarea "x"
type textarea "cliente nao esta conseguindo concluir compra utilizando ca"
type textarea "x"
type textarea "cliente nao esta conseguindo concluir compra utilizando car"
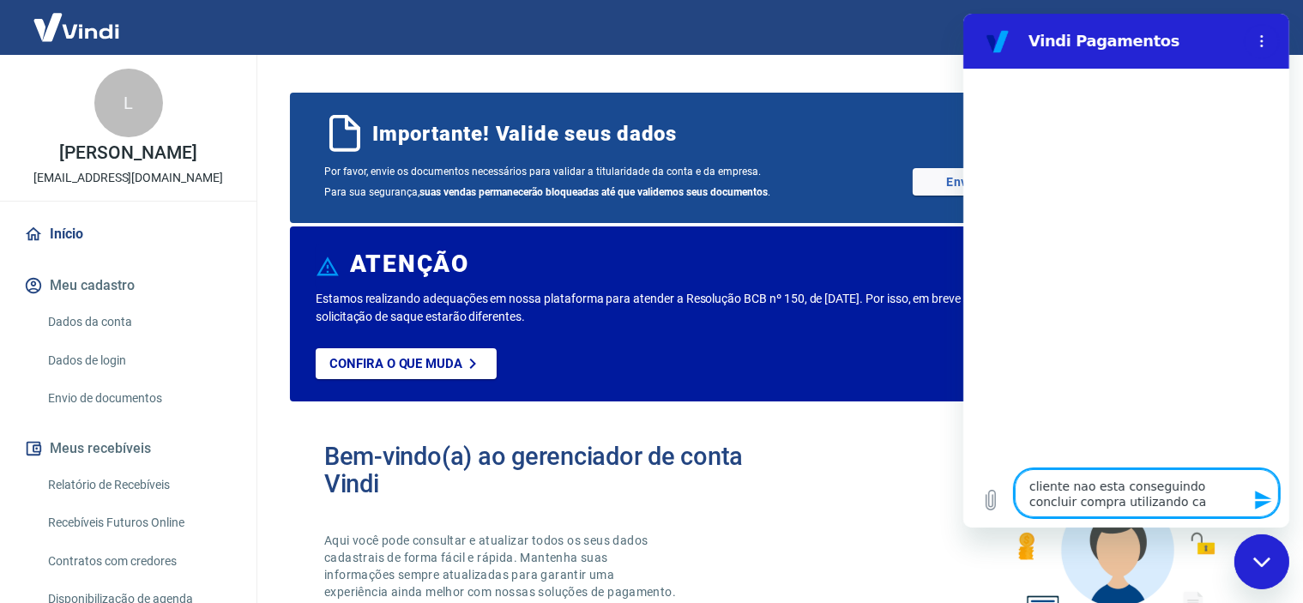
type textarea "x"
type textarea "cliente nao esta conseguindo concluir compra utilizando cart"
type textarea "x"
type textarea "cliente nao esta conseguindo concluir compra utilizando carta"
type textarea "x"
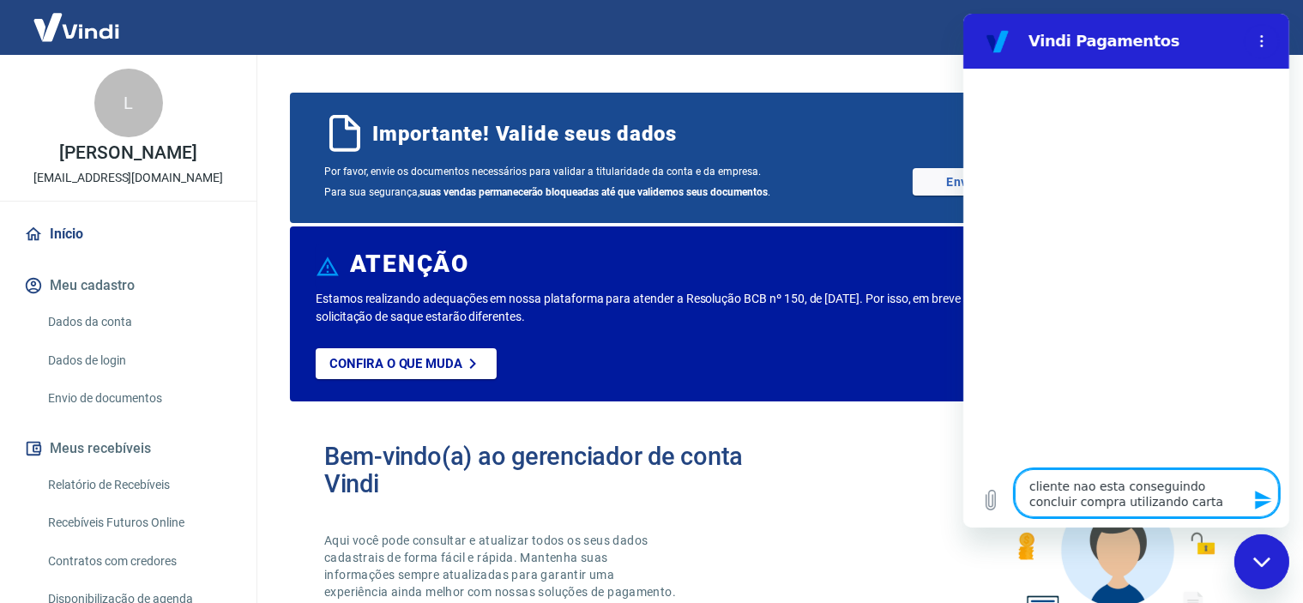
type textarea "cliente nao esta conseguindo concluir compra utilizando cartap"
type textarea "x"
type textarea "cliente nao esta conseguindo concluir compra utilizando carta"
type textarea "x"
type textarea "cliente nao esta conseguindo concluir compra utilizando cartao"
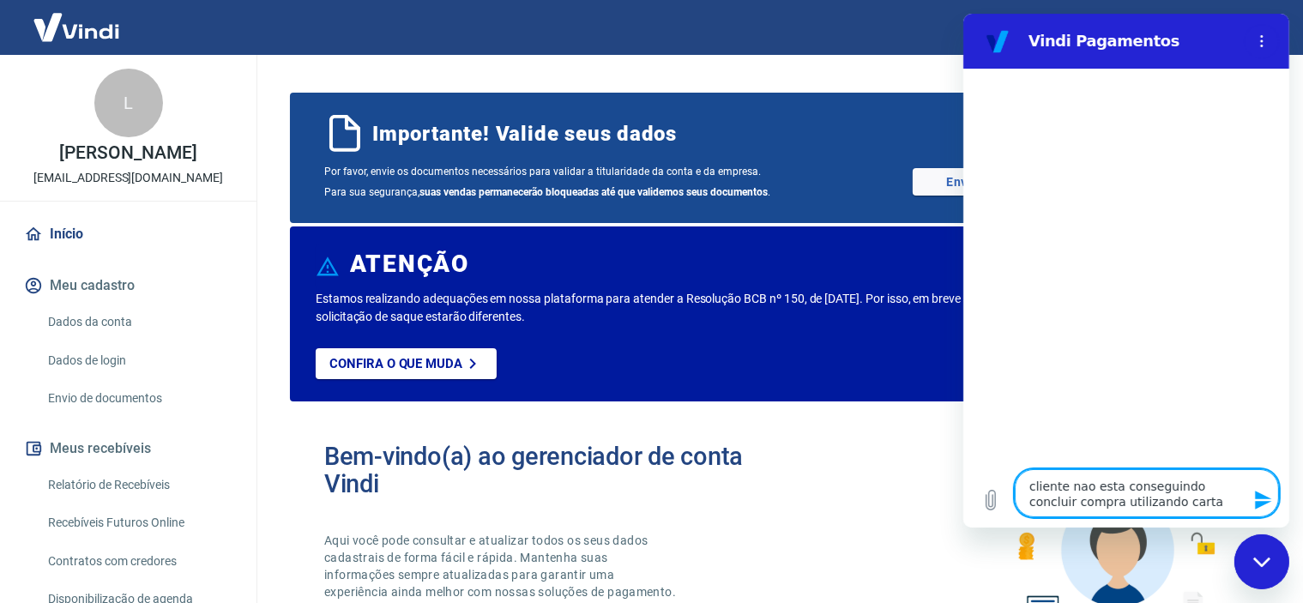
type textarea "x"
type textarea "cliente nao esta conseguindo concluir compra utilizando cartao"
type textarea "x"
type textarea "cliente nao esta conseguindo concluir compra utilizando cartao d"
type textarea "x"
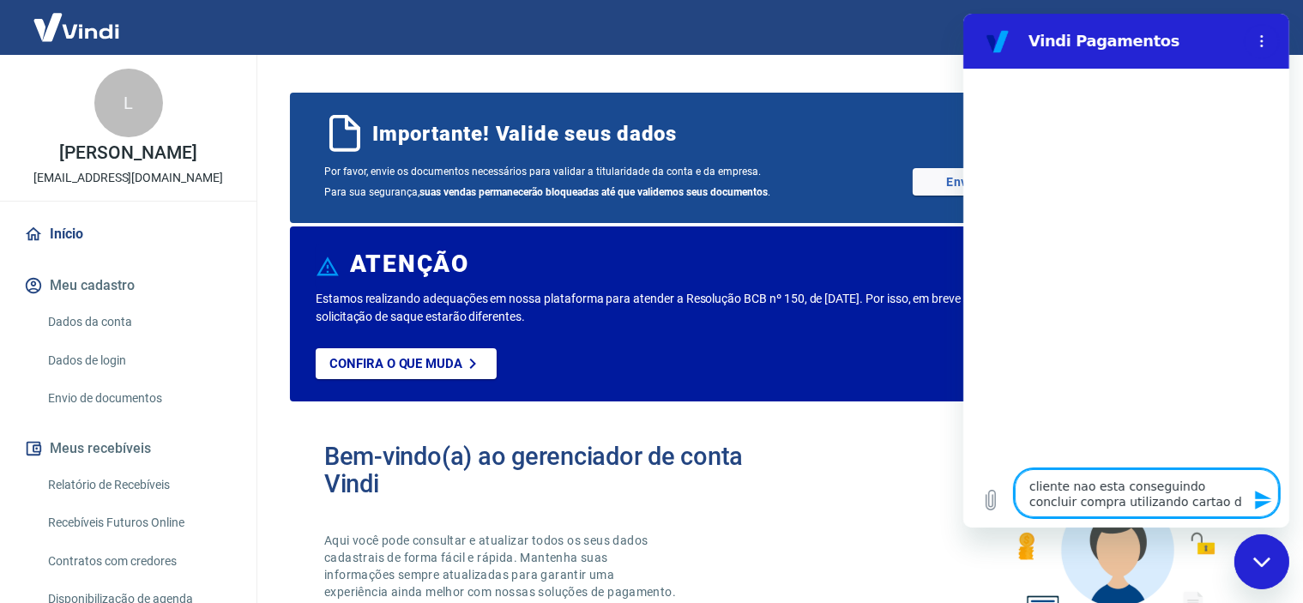
type textarea "cliente nao esta conseguindo concluir compra utilizando cartao de"
type textarea "x"
type textarea "cliente nao esta conseguindo concluir compra utilizando cartao de"
type textarea "x"
type textarea "cliente nao esta conseguindo concluir compra utilizando cartao de c"
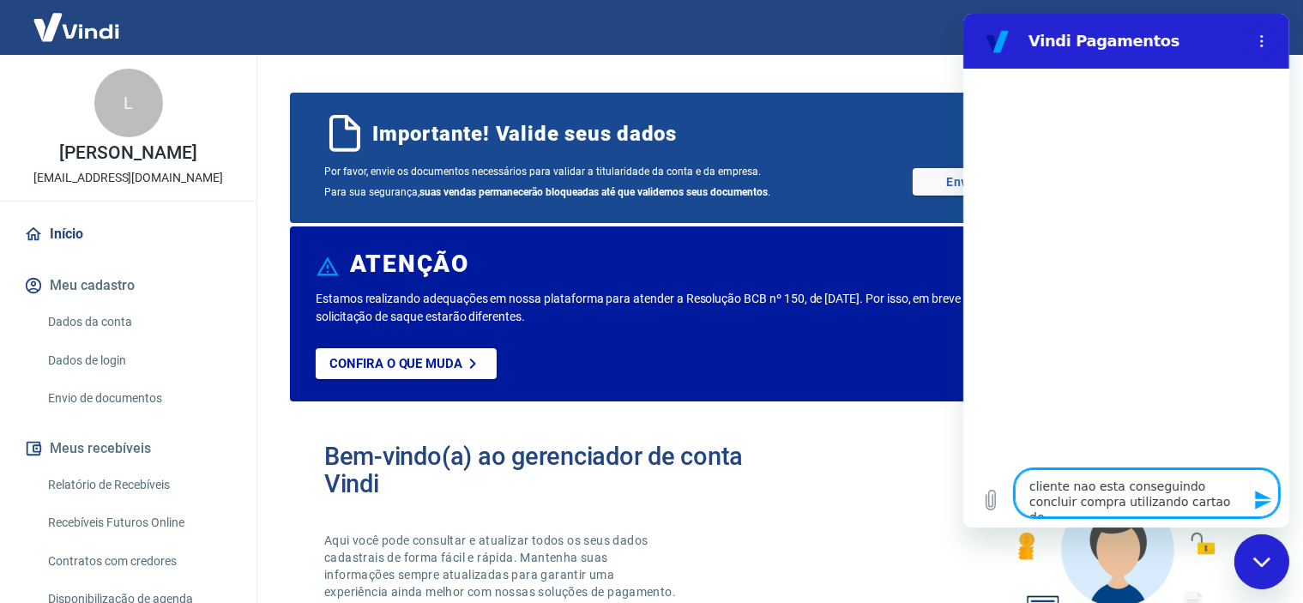
type textarea "x"
type textarea "cliente nao esta conseguindo concluir compra utilizando cartao de cr"
type textarea "x"
type textarea "cliente nao esta conseguindo concluir compra utilizando cartao de cre"
type textarea "x"
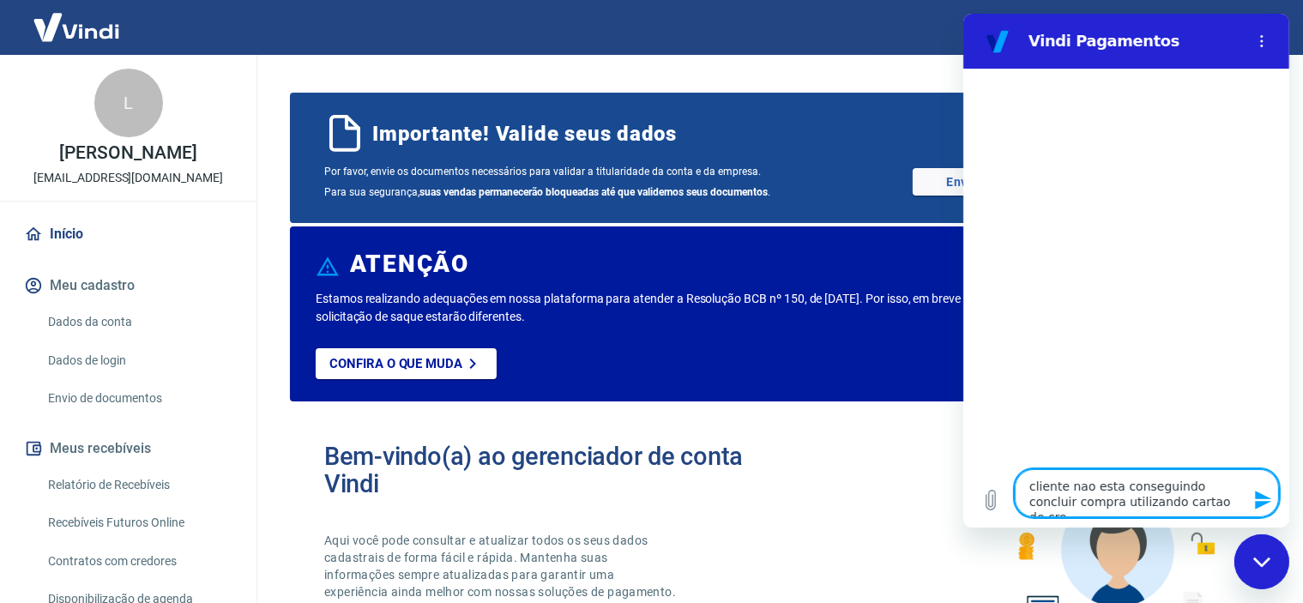
type textarea "cliente nao esta conseguindo concluir compra utilizando cartao de cred"
type textarea "x"
type textarea "cliente nao esta conseguindo concluir compra utilizando cartao de credi"
type textarea "x"
type textarea "cliente nao esta conseguindo concluir compra utilizando cartao de credit"
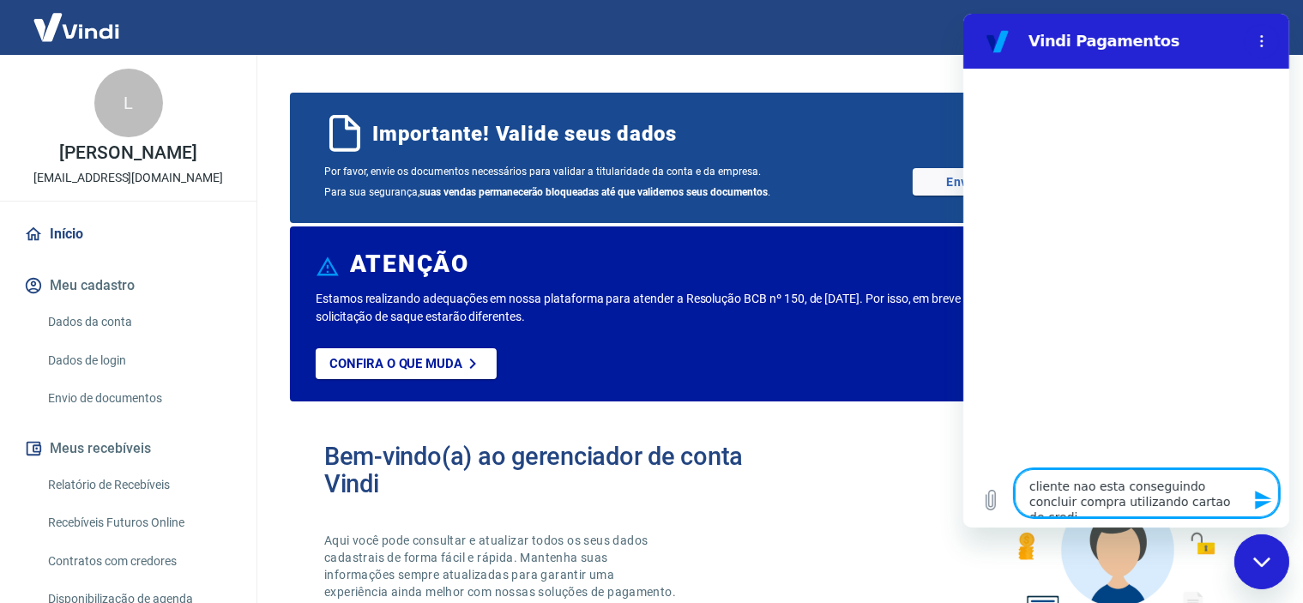
type textarea "x"
type textarea "cliente nao esta conseguindo concluir compra utilizando cartao de credito"
type textarea "x"
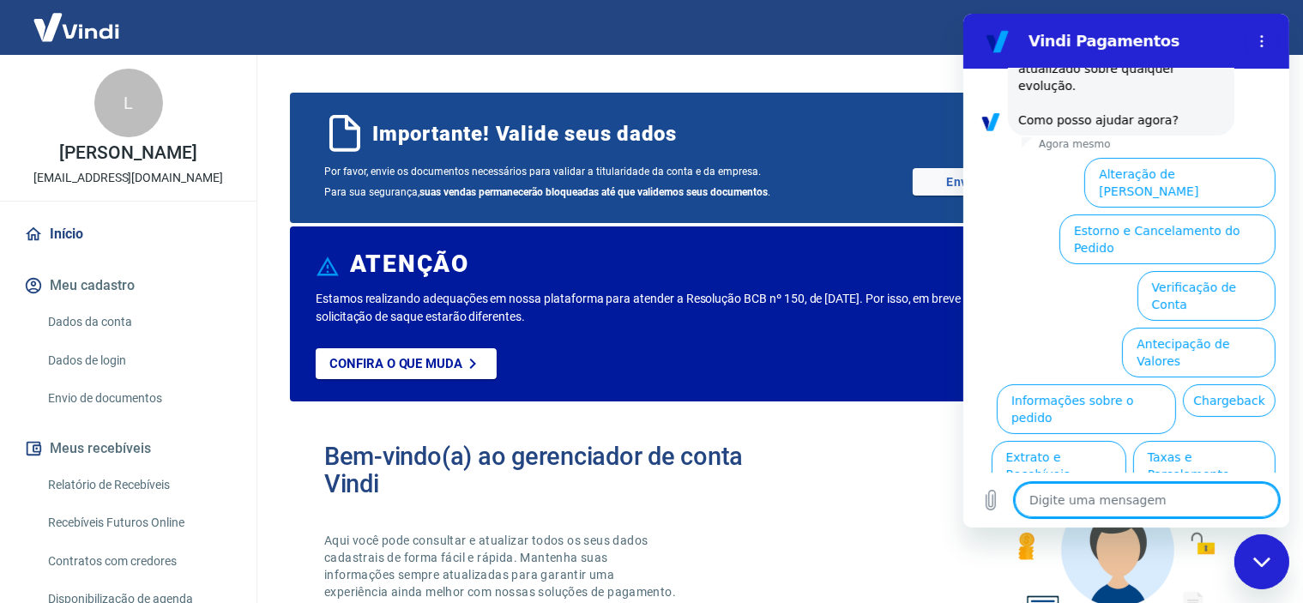
scroll to position [116, 0]
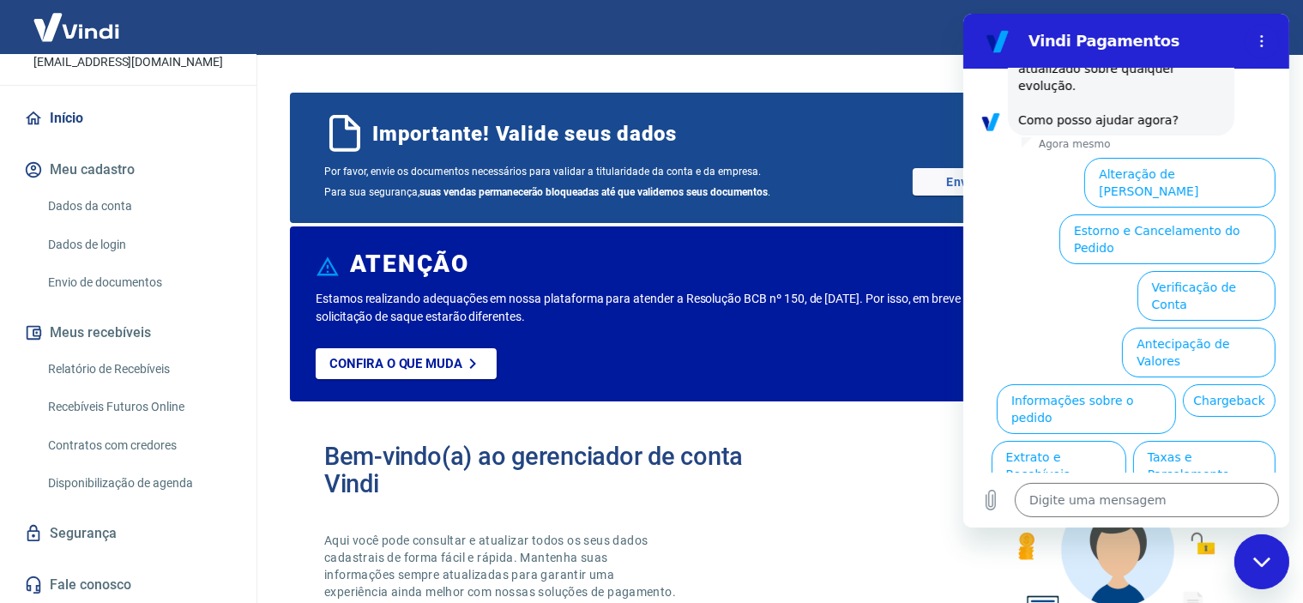
click at [1233, 557] on button "Fechar janela de mensagens" at bounding box center [1260, 560] width 55 height 55
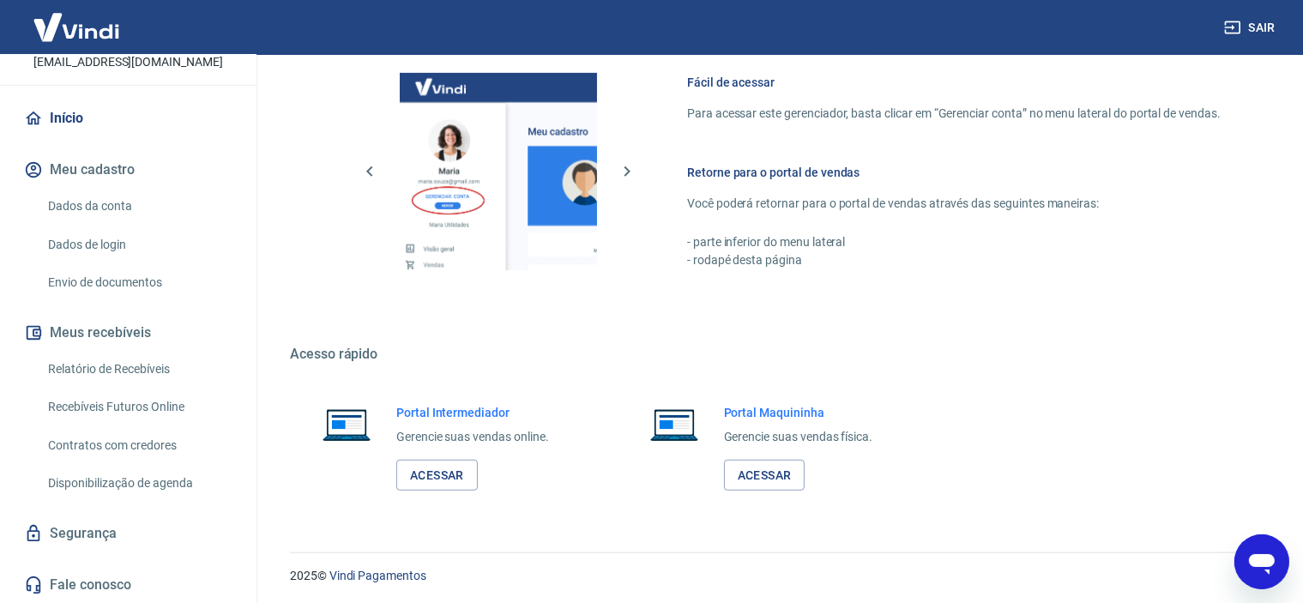
scroll to position [1083, 0]
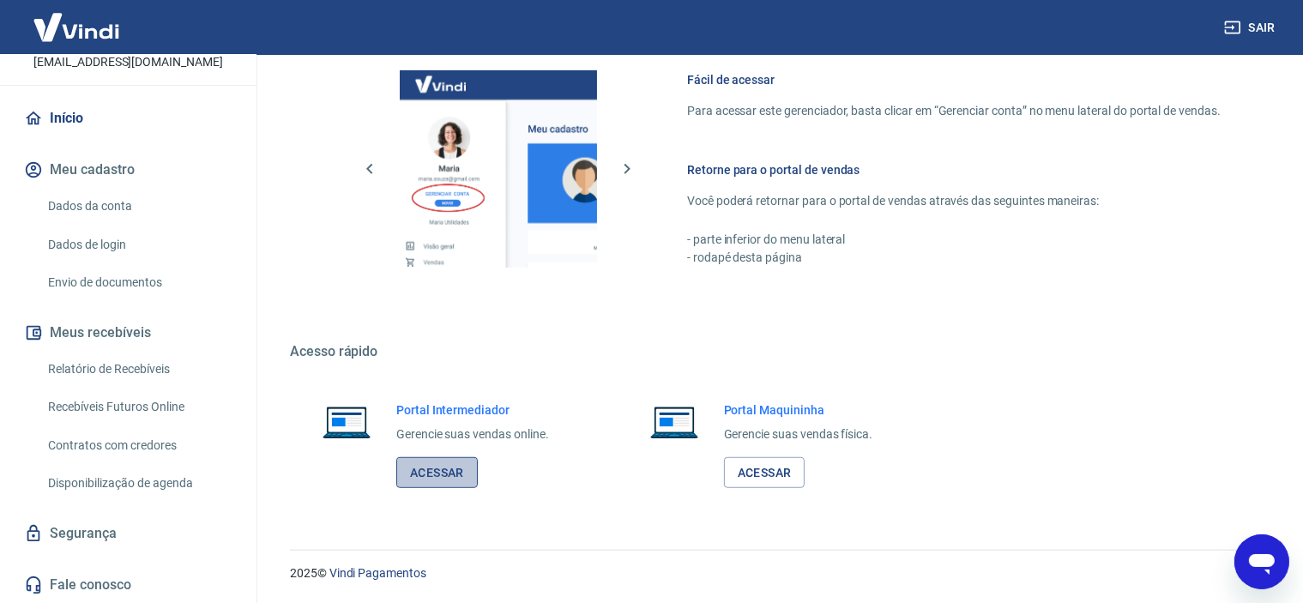
click at [454, 462] on link "Acessar" at bounding box center [436, 473] width 81 height 32
type textarea "x"
